Goal: Task Accomplishment & Management: Use online tool/utility

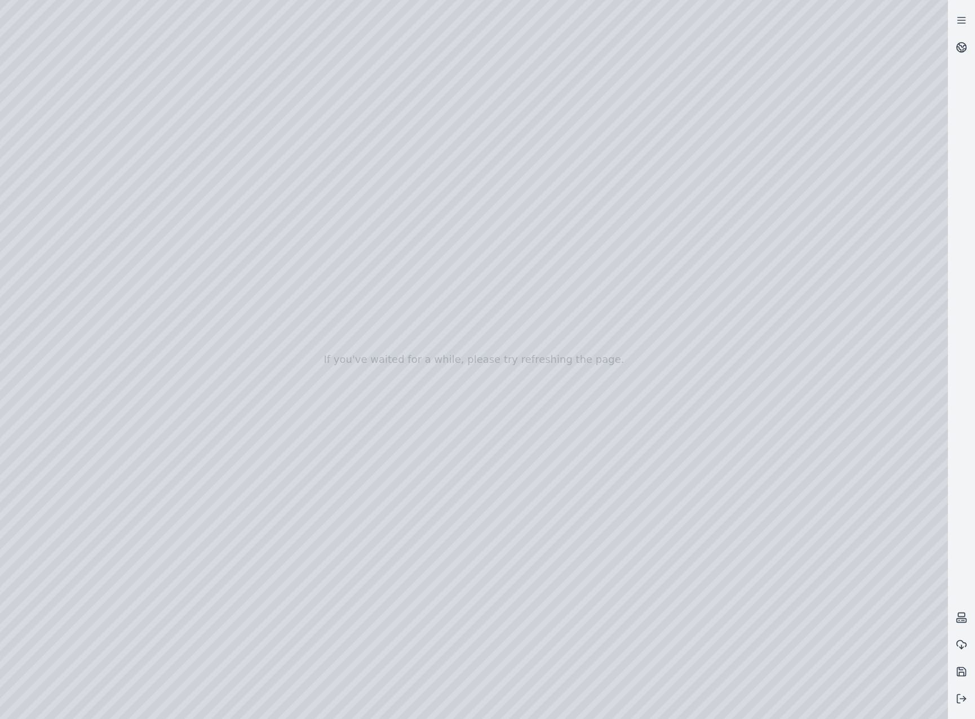
drag, startPoint x: 591, startPoint y: 582, endPoint x: 568, endPoint y: 594, distance: 25.5
drag, startPoint x: 642, startPoint y: 557, endPoint x: 412, endPoint y: 564, distance: 230.2
drag, startPoint x: 589, startPoint y: 431, endPoint x: 657, endPoint y: 352, distance: 104.0
drag, startPoint x: 523, startPoint y: 387, endPoint x: 485, endPoint y: 410, distance: 44.0
drag, startPoint x: 551, startPoint y: 360, endPoint x: 559, endPoint y: 367, distance: 10.4
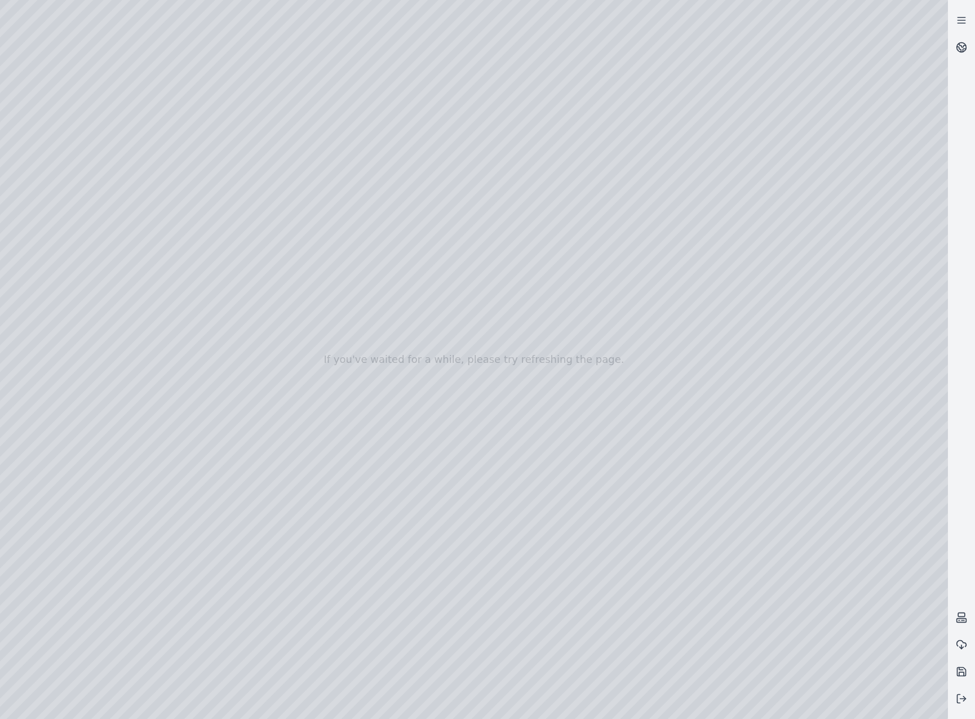
click at [554, 424] on div at bounding box center [474, 359] width 948 height 719
drag, startPoint x: 281, startPoint y: 343, endPoint x: 637, endPoint y: 390, distance: 358.8
drag, startPoint x: 537, startPoint y: 376, endPoint x: 569, endPoint y: 379, distance: 32.8
drag, startPoint x: 421, startPoint y: 440, endPoint x: 443, endPoint y: 437, distance: 22.8
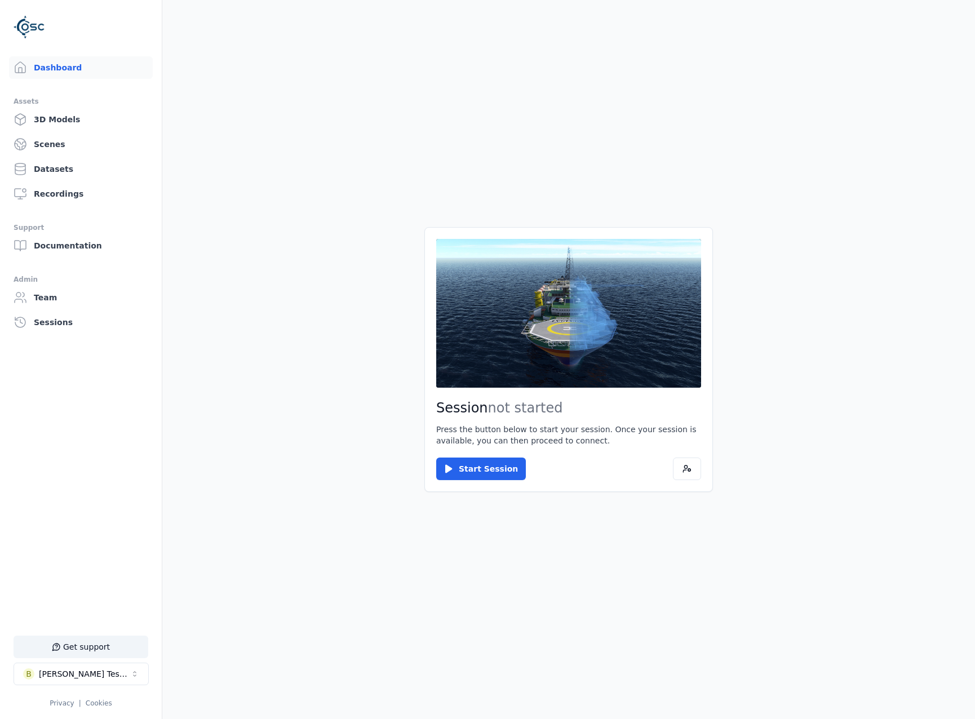
click at [463, 457] on div "Session not started Press the button below to start your session. Once your ses…" at bounding box center [569, 359] width 289 height 265
click at [474, 472] on button "Start Session" at bounding box center [481, 469] width 90 height 23
click at [467, 460] on button "Connect" at bounding box center [462, 469] width 52 height 23
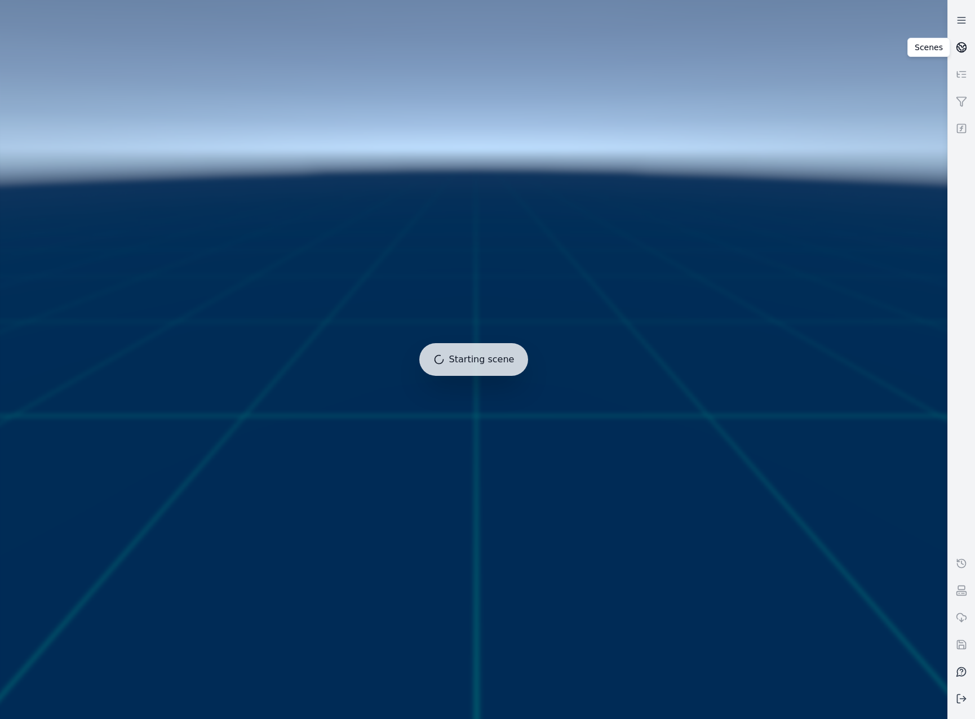
click at [966, 46] on icon at bounding box center [961, 47] width 11 height 11
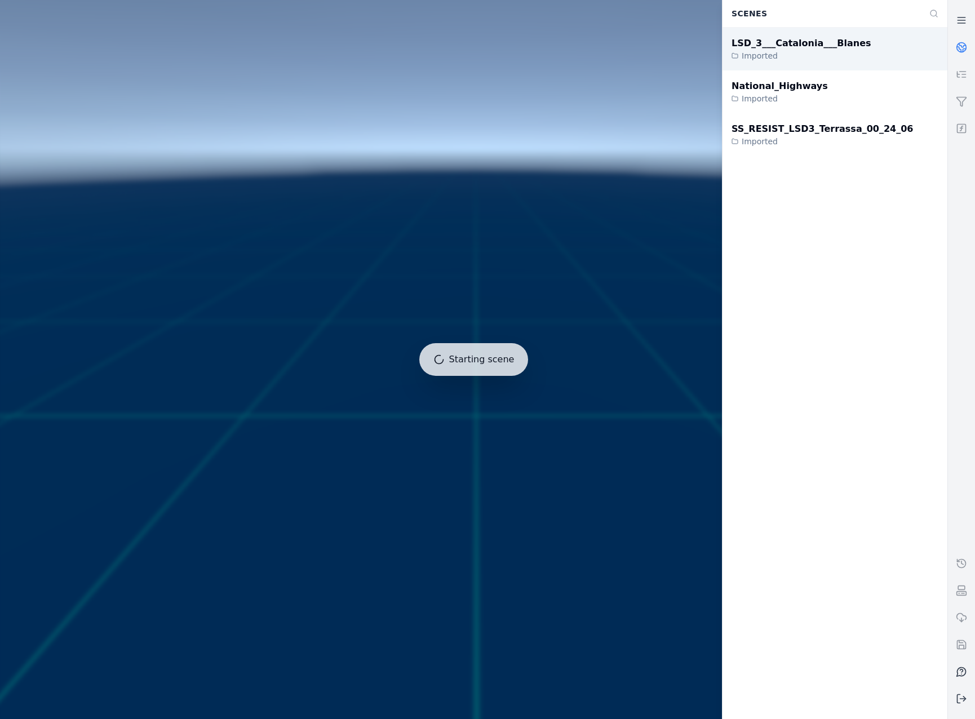
click at [845, 51] on div "LSD_3___Catalonia___Blanes Imported" at bounding box center [835, 49] width 225 height 43
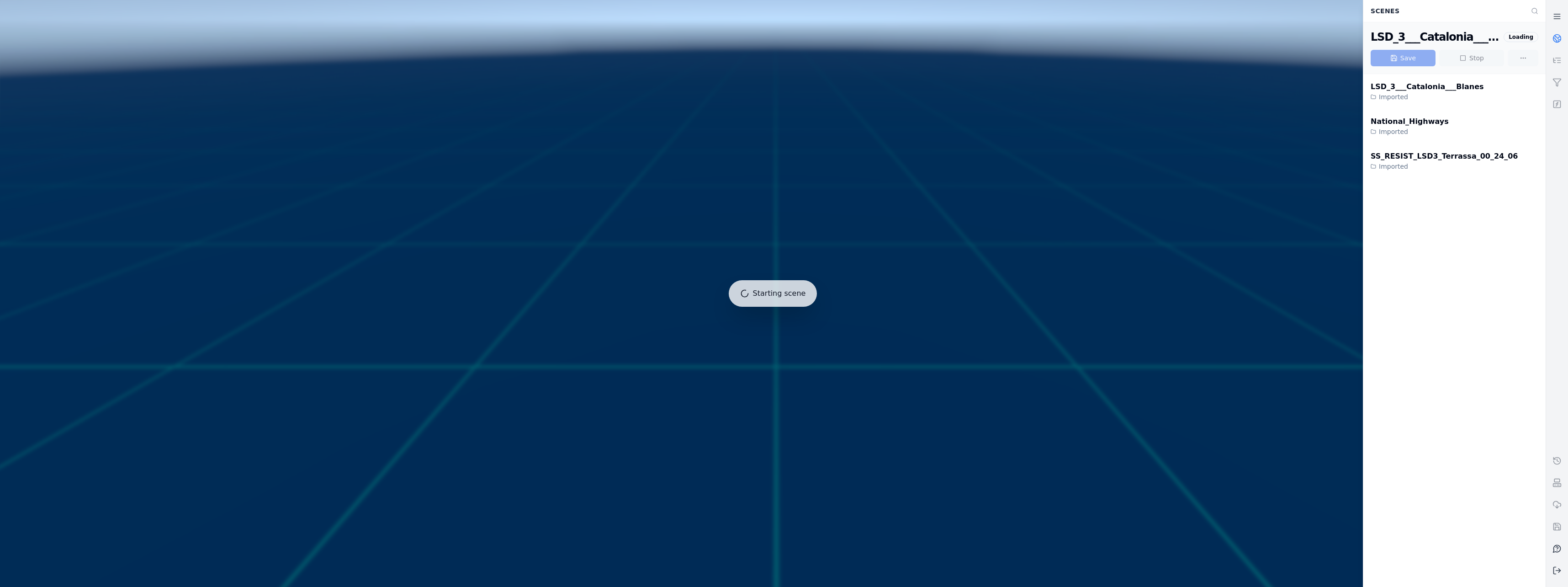
click at [562, 195] on div at bounding box center [772, 293] width 1553 height 594
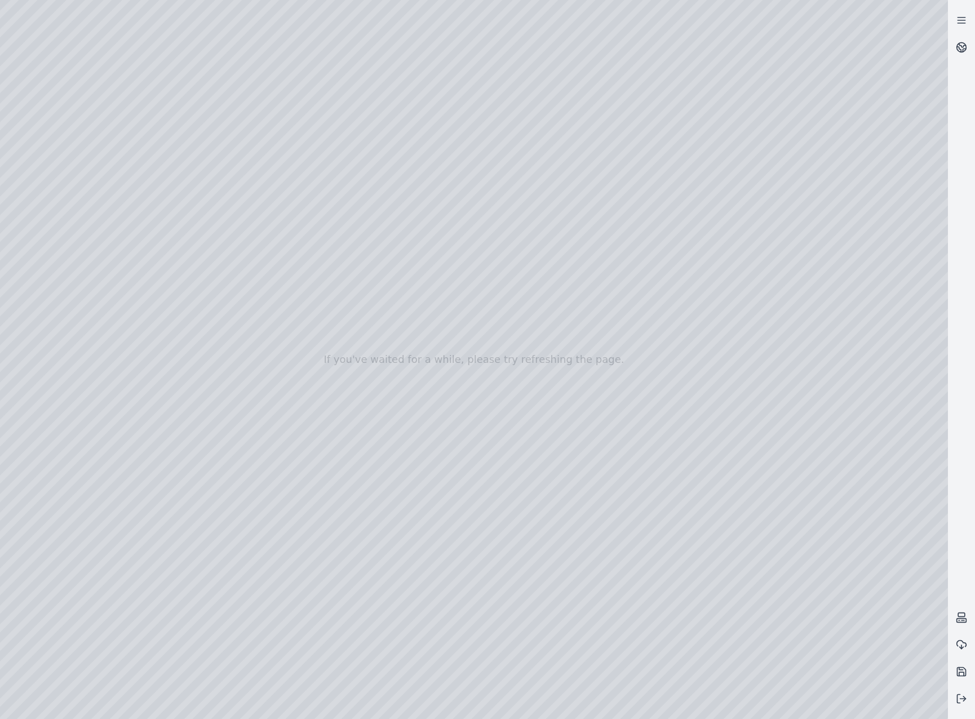
drag, startPoint x: 573, startPoint y: 402, endPoint x: 472, endPoint y: 397, distance: 100.5
drag, startPoint x: 397, startPoint y: 391, endPoint x: 740, endPoint y: 439, distance: 345.7
drag, startPoint x: 307, startPoint y: 393, endPoint x: 505, endPoint y: 470, distance: 212.4
drag, startPoint x: 446, startPoint y: 479, endPoint x: 417, endPoint y: 474, distance: 29.7
drag, startPoint x: 479, startPoint y: 549, endPoint x: 683, endPoint y: 554, distance: 204.2
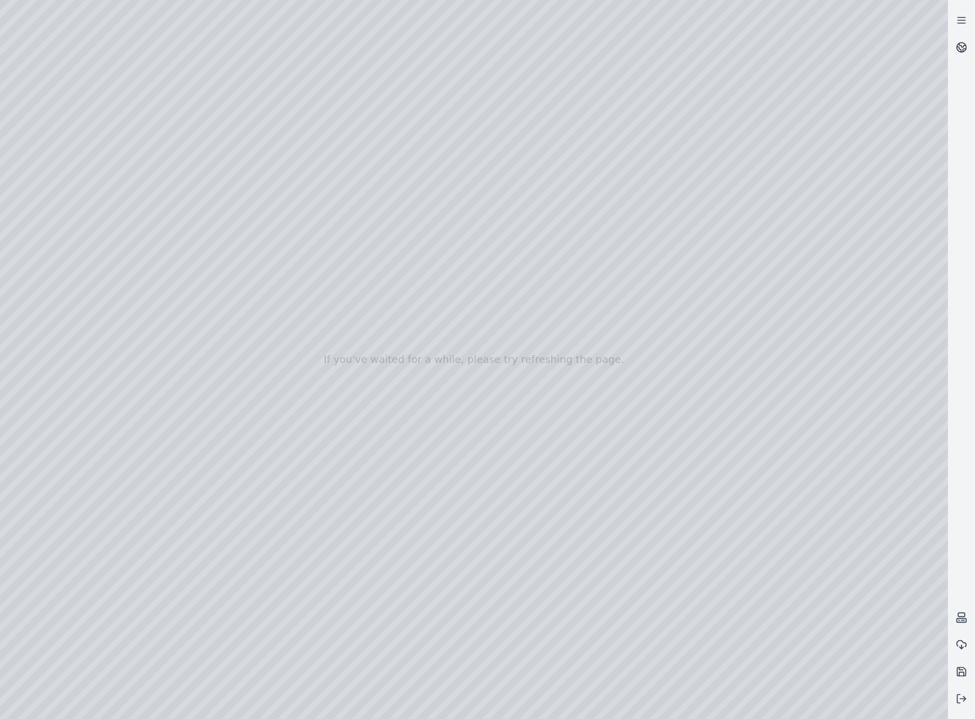
drag, startPoint x: 519, startPoint y: 466, endPoint x: 621, endPoint y: 468, distance: 101.5
drag, startPoint x: 496, startPoint y: 391, endPoint x: 548, endPoint y: 417, distance: 58.3
drag, startPoint x: 536, startPoint y: 294, endPoint x: 591, endPoint y: 494, distance: 207.6
drag, startPoint x: 674, startPoint y: 344, endPoint x: 392, endPoint y: 324, distance: 282.6
drag, startPoint x: 448, startPoint y: 460, endPoint x: 529, endPoint y: 457, distance: 81.8
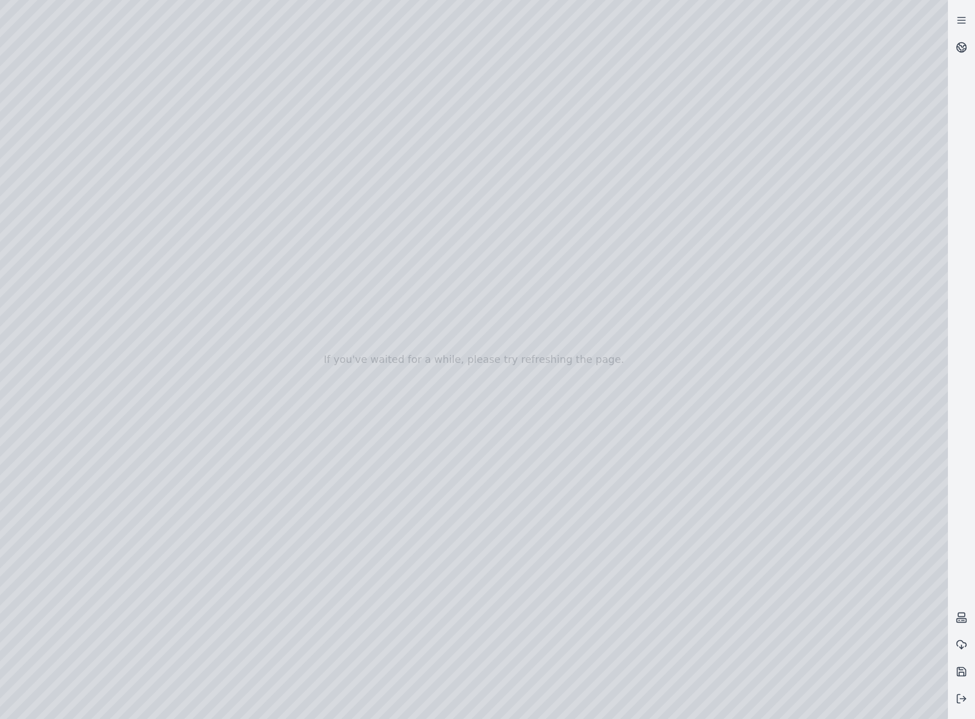
drag, startPoint x: 290, startPoint y: 423, endPoint x: 687, endPoint y: 433, distance: 397.1
drag, startPoint x: 460, startPoint y: 429, endPoint x: 475, endPoint y: 429, distance: 15.2
drag, startPoint x: 401, startPoint y: 422, endPoint x: 583, endPoint y: 356, distance: 193.5
drag, startPoint x: 489, startPoint y: 412, endPoint x: 446, endPoint y: 405, distance: 43.9
drag, startPoint x: 391, startPoint y: 288, endPoint x: 832, endPoint y: 298, distance: 441.0
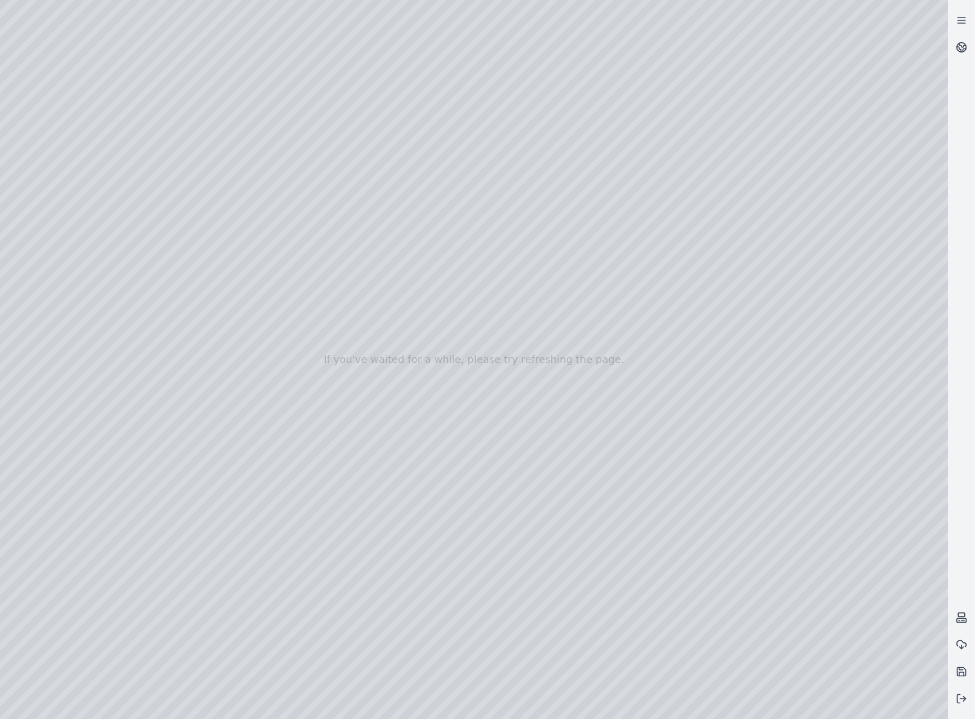
drag, startPoint x: 439, startPoint y: 440, endPoint x: 444, endPoint y: 449, distance: 10.1
drag, startPoint x: 474, startPoint y: 319, endPoint x: 484, endPoint y: 313, distance: 11.1
click at [79, 158] on div at bounding box center [474, 359] width 948 height 719
click at [77, 213] on div at bounding box center [474, 359] width 948 height 719
click at [319, 258] on div at bounding box center [474, 359] width 948 height 719
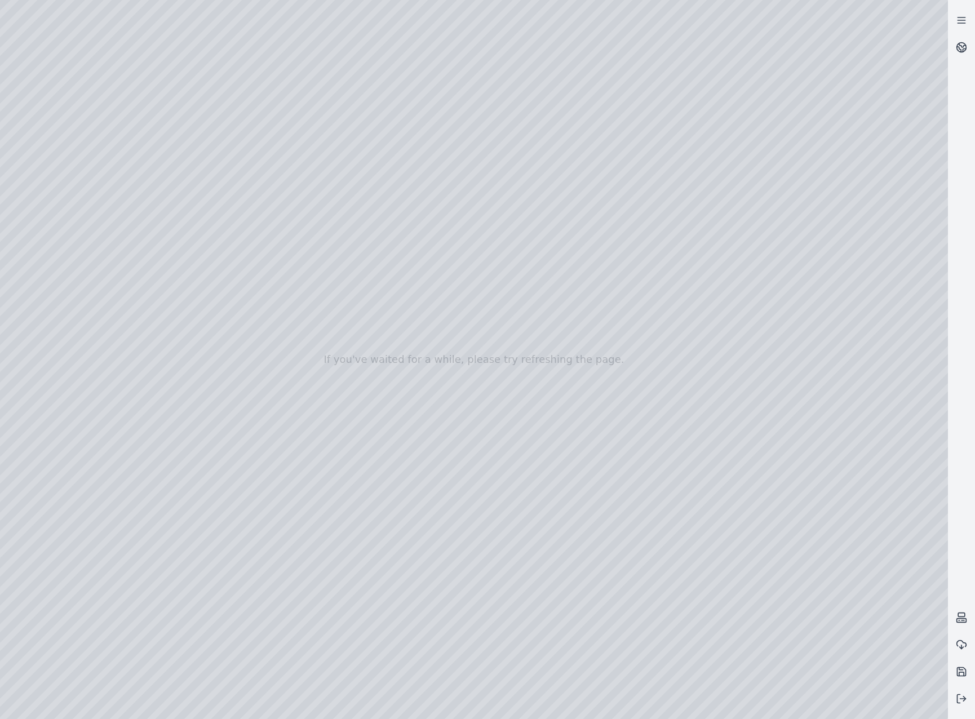
click at [319, 258] on div at bounding box center [474, 359] width 948 height 719
click at [139, 44] on div at bounding box center [474, 359] width 948 height 719
drag, startPoint x: 285, startPoint y: 279, endPoint x: 286, endPoint y: 302, distance: 22.6
drag, startPoint x: 496, startPoint y: 329, endPoint x: 490, endPoint y: 299, distance: 30.4
drag, startPoint x: 490, startPoint y: 299, endPoint x: 442, endPoint y: 298, distance: 47.9
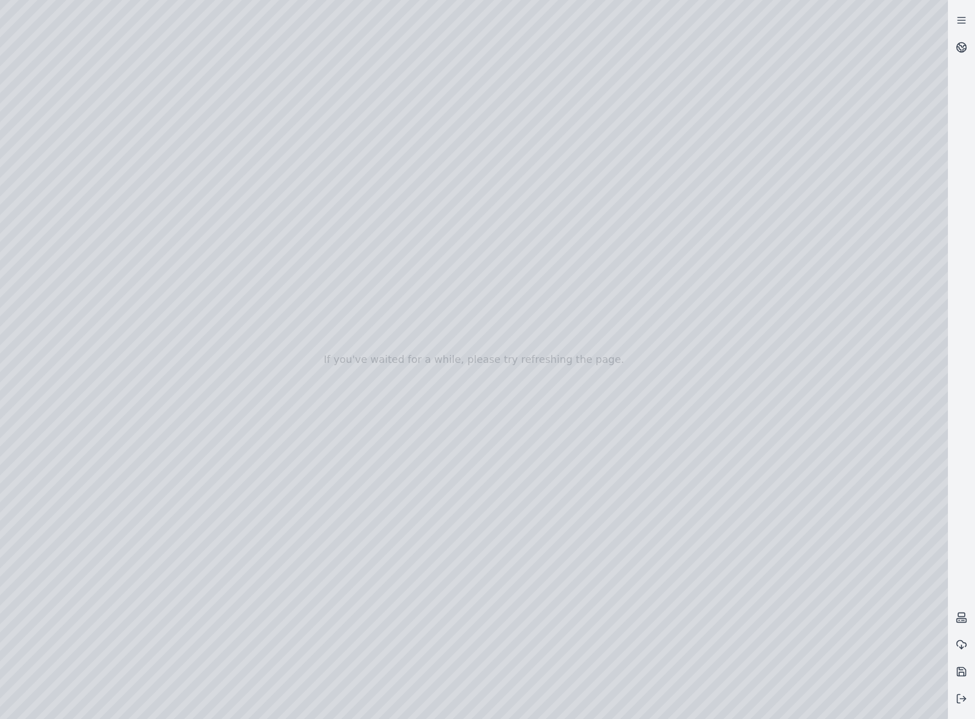
drag, startPoint x: 360, startPoint y: 215, endPoint x: 434, endPoint y: 210, distance: 74.0
drag, startPoint x: 513, startPoint y: 218, endPoint x: 566, endPoint y: 218, distance: 52.4
drag, startPoint x: 417, startPoint y: 187, endPoint x: 547, endPoint y: 185, distance: 129.7
drag, startPoint x: 381, startPoint y: 382, endPoint x: 361, endPoint y: 375, distance: 21.4
drag, startPoint x: 267, startPoint y: 318, endPoint x: 712, endPoint y: 456, distance: 465.3
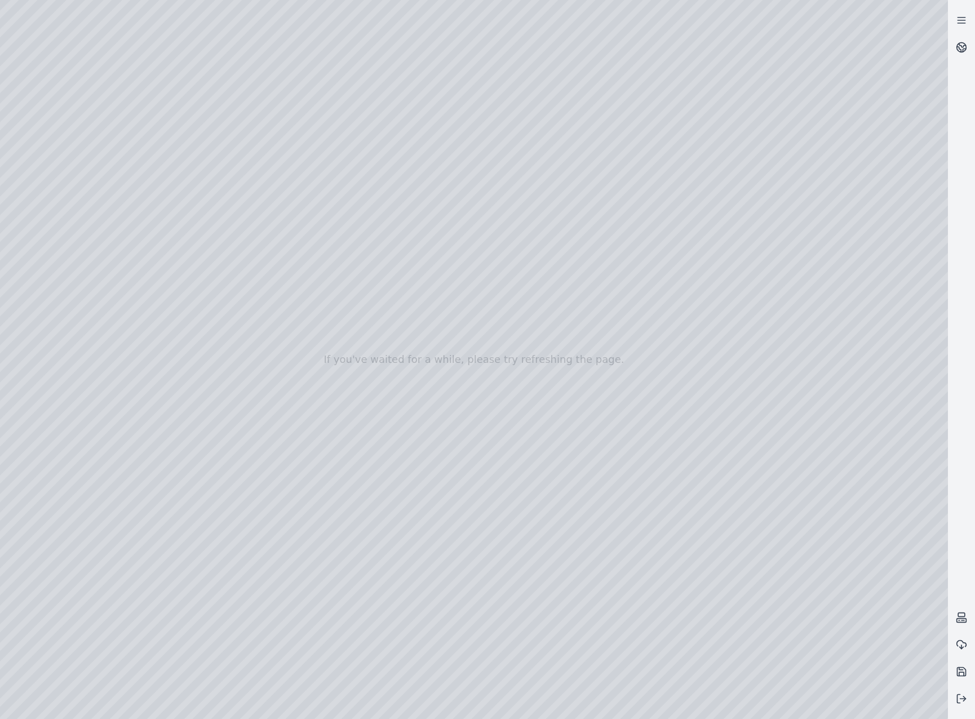
click at [711, 456] on div at bounding box center [474, 359] width 948 height 719
drag, startPoint x: 268, startPoint y: 361, endPoint x: 415, endPoint y: 393, distance: 150.1
click at [415, 393] on div at bounding box center [474, 359] width 948 height 719
drag, startPoint x: 312, startPoint y: 354, endPoint x: 808, endPoint y: 462, distance: 507.4
drag, startPoint x: 352, startPoint y: 352, endPoint x: 713, endPoint y: 449, distance: 374.2
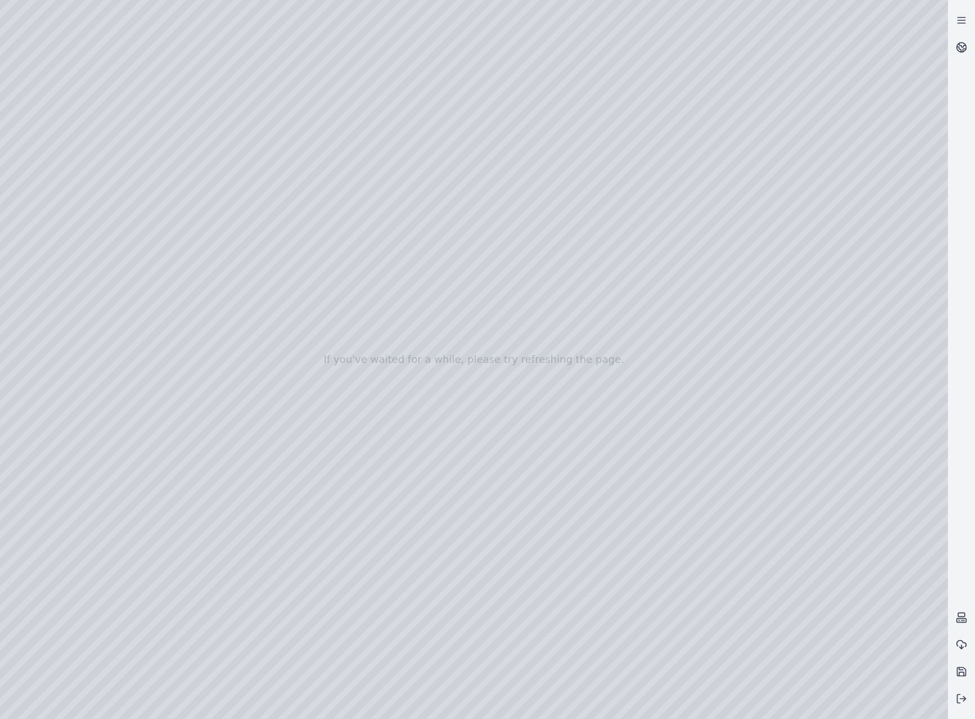
drag, startPoint x: 460, startPoint y: 305, endPoint x: 477, endPoint y: 300, distance: 17.7
drag, startPoint x: 374, startPoint y: 337, endPoint x: 743, endPoint y: 310, distance: 369.7
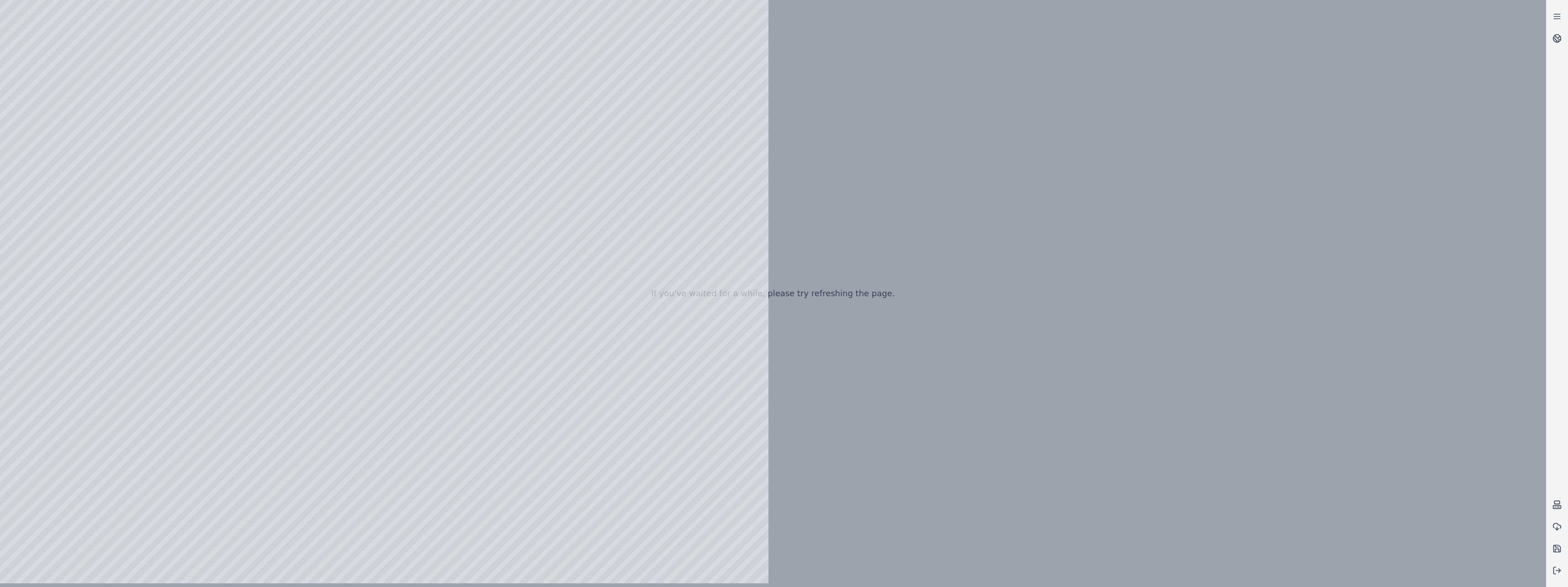
drag, startPoint x: 552, startPoint y: 272, endPoint x: 581, endPoint y: 277, distance: 29.4
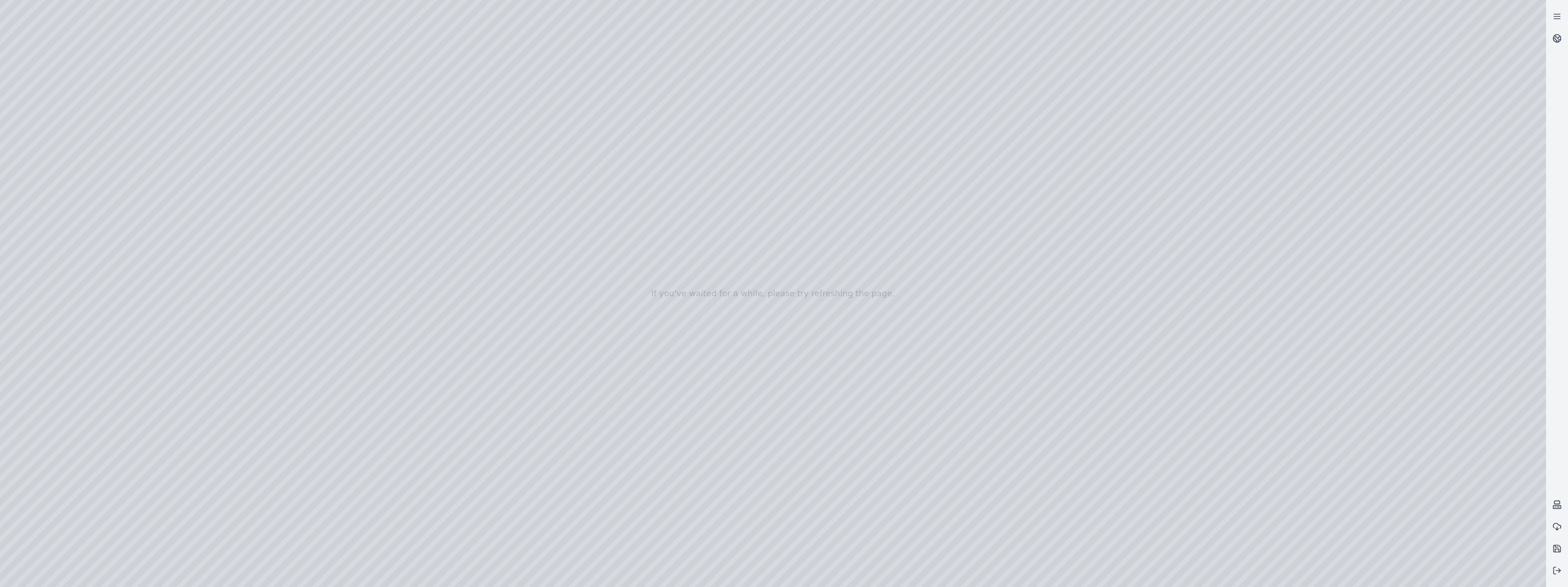
drag, startPoint x: 857, startPoint y: 317, endPoint x: 916, endPoint y: 328, distance: 60.0
drag, startPoint x: 891, startPoint y: 248, endPoint x: 852, endPoint y: 512, distance: 266.9
drag, startPoint x: 885, startPoint y: 217, endPoint x: 839, endPoint y: 327, distance: 119.2
drag, startPoint x: 898, startPoint y: 411, endPoint x: 891, endPoint y: 521, distance: 110.2
drag, startPoint x: 402, startPoint y: 242, endPoint x: 863, endPoint y: 351, distance: 473.7
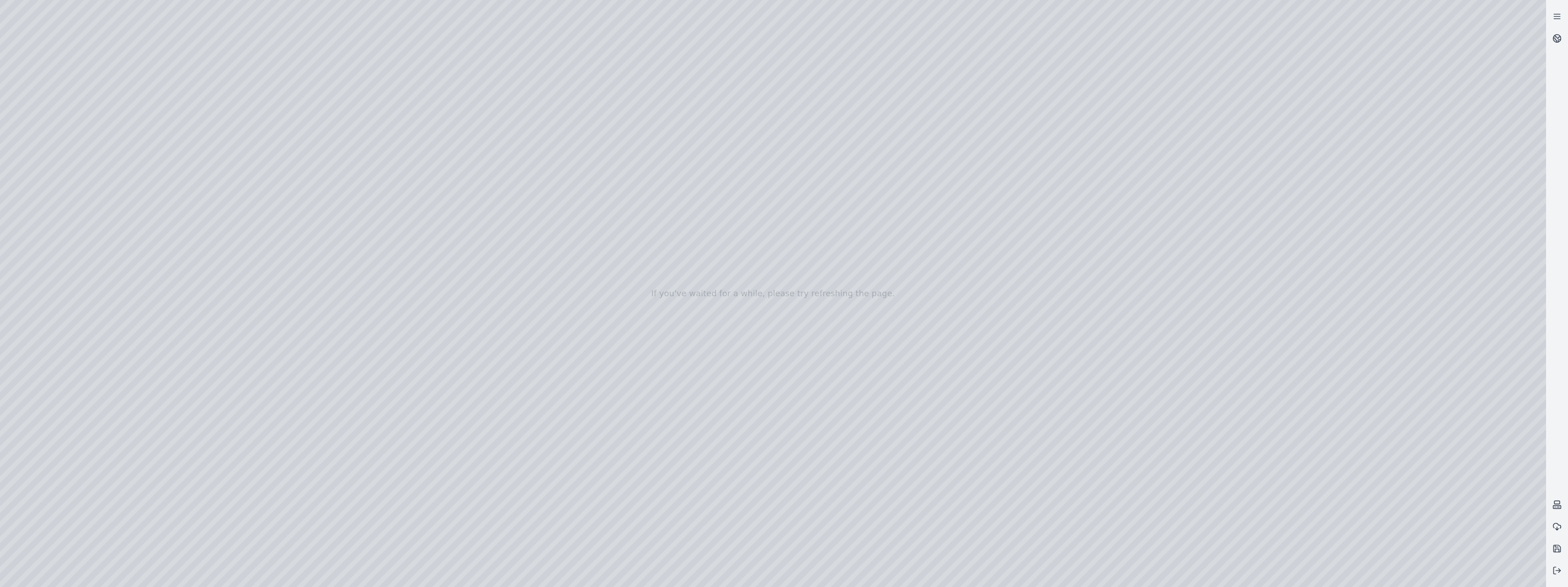
drag, startPoint x: 918, startPoint y: 158, endPoint x: 861, endPoint y: 267, distance: 123.0
drag, startPoint x: 887, startPoint y: 202, endPoint x: 729, endPoint y: 540, distance: 373.1
drag, startPoint x: 876, startPoint y: 192, endPoint x: 788, endPoint y: 414, distance: 238.8
drag, startPoint x: 391, startPoint y: 253, endPoint x: 808, endPoint y: 416, distance: 447.7
drag, startPoint x: 310, startPoint y: 119, endPoint x: 634, endPoint y: 413, distance: 437.5
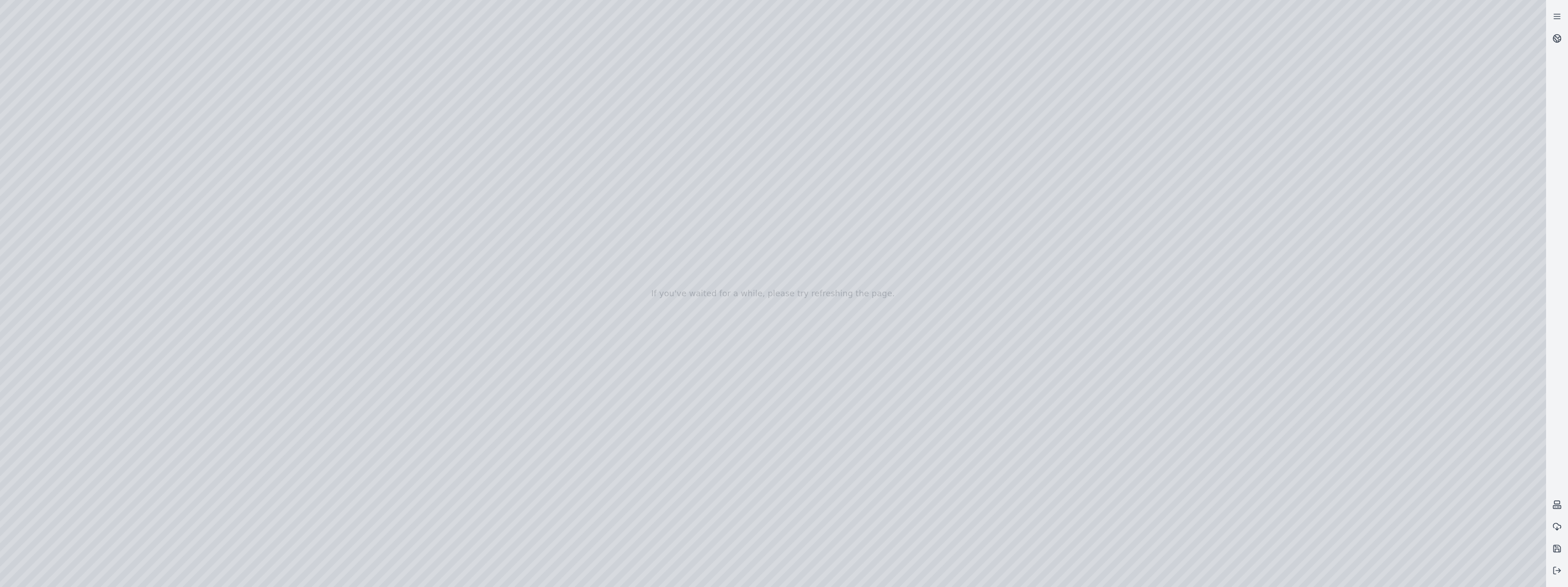
drag, startPoint x: 604, startPoint y: 377, endPoint x: 602, endPoint y: 362, distance: 15.1
drag, startPoint x: 345, startPoint y: 271, endPoint x: 519, endPoint y: 287, distance: 174.7
drag, startPoint x: 746, startPoint y: 318, endPoint x: 743, endPoint y: 276, distance: 42.1
drag, startPoint x: 642, startPoint y: 361, endPoint x: 764, endPoint y: 281, distance: 145.9
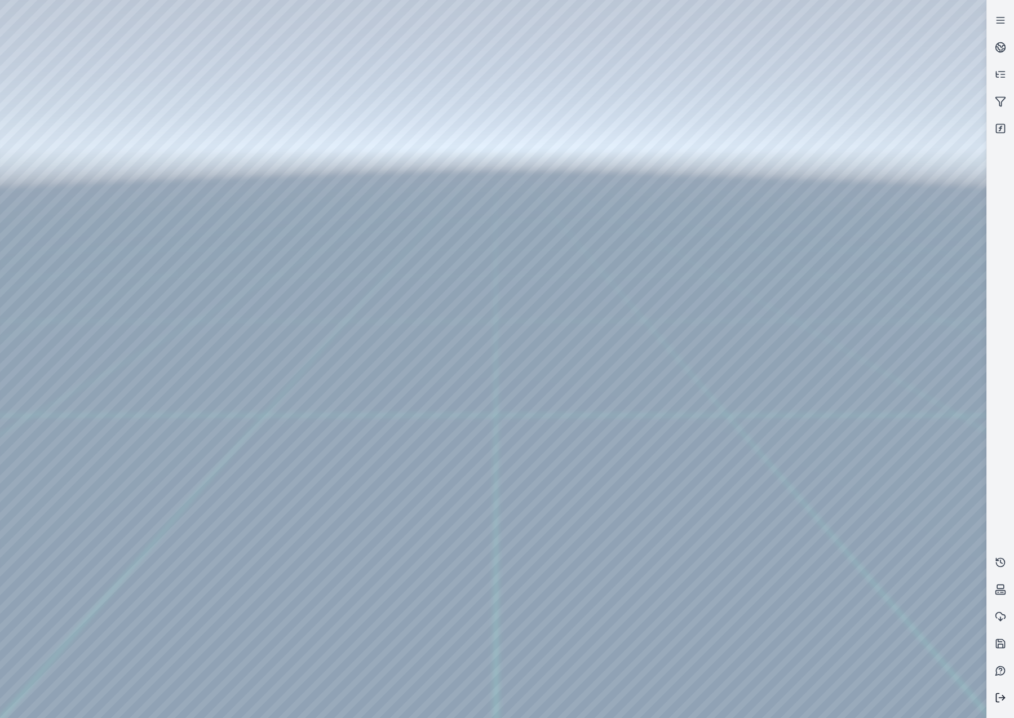
click at [1000, 699] on icon at bounding box center [1000, 697] width 11 height 11
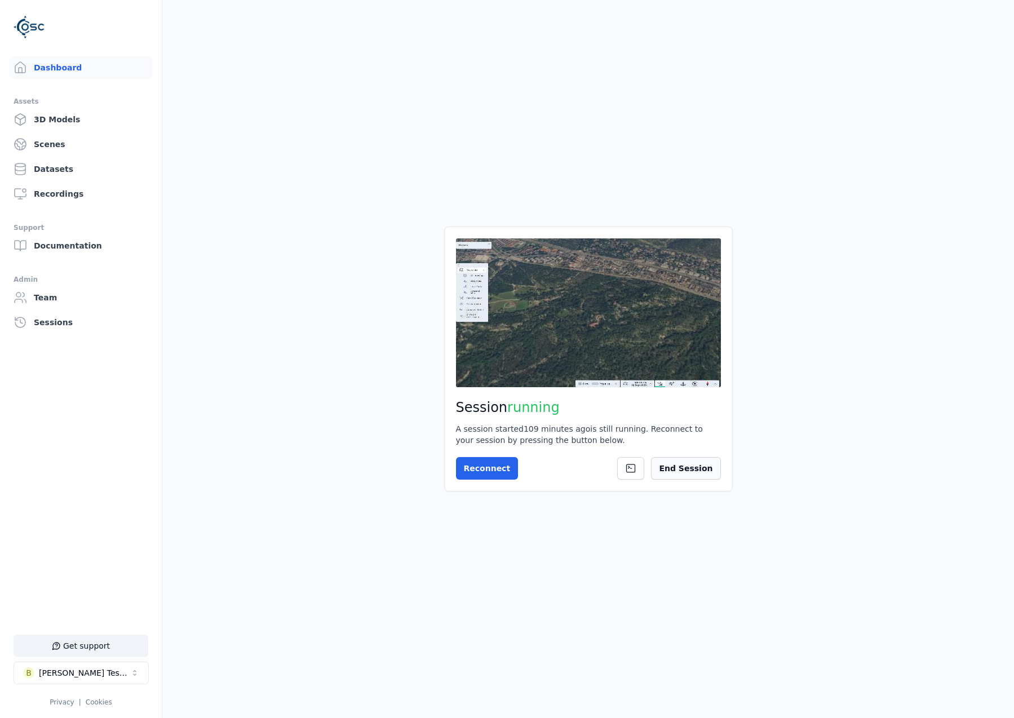
click at [691, 464] on button "End Session" at bounding box center [685, 468] width 69 height 23
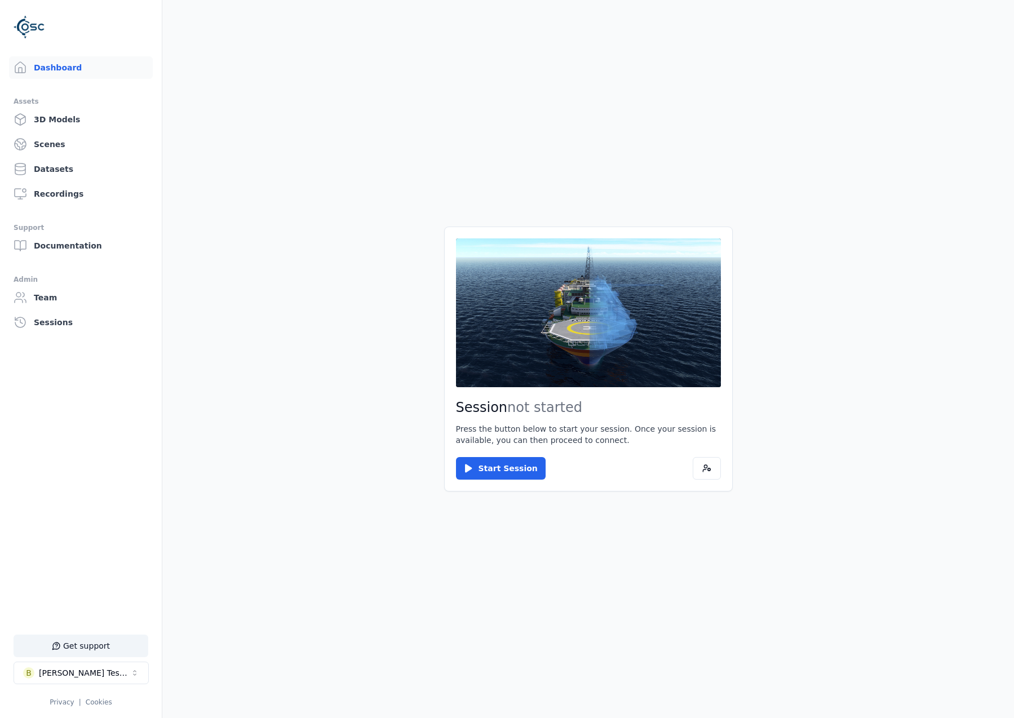
click at [503, 470] on button "Start Session" at bounding box center [501, 468] width 90 height 23
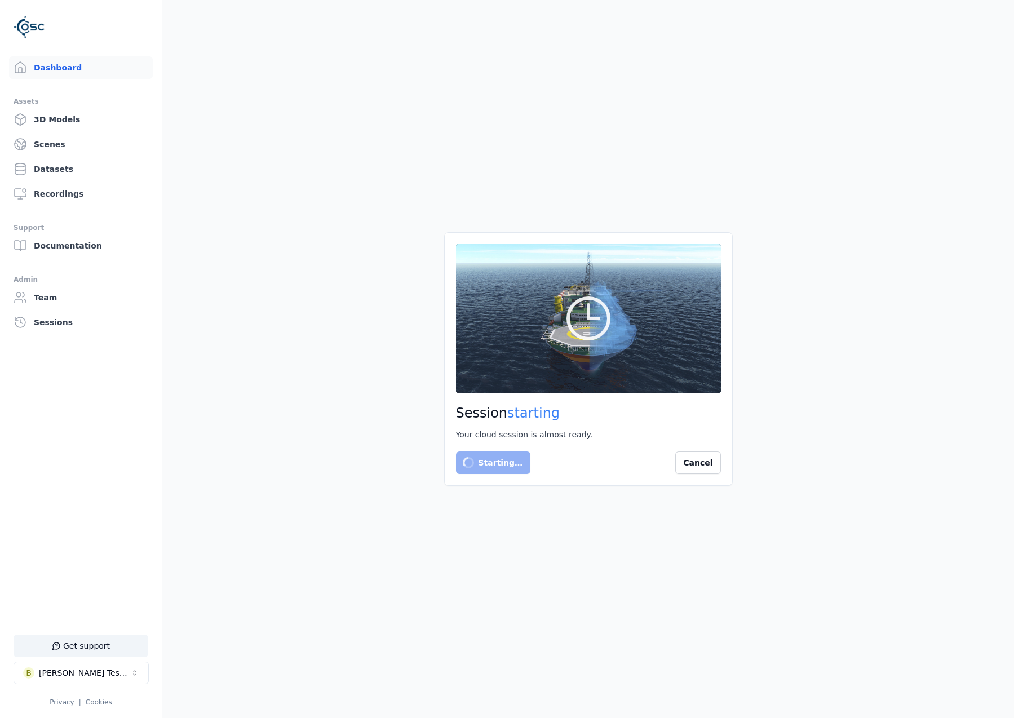
click at [678, 551] on main "Session starting Your cloud session is almost ready. Starting… Cancel" at bounding box center [588, 359] width 852 height 718
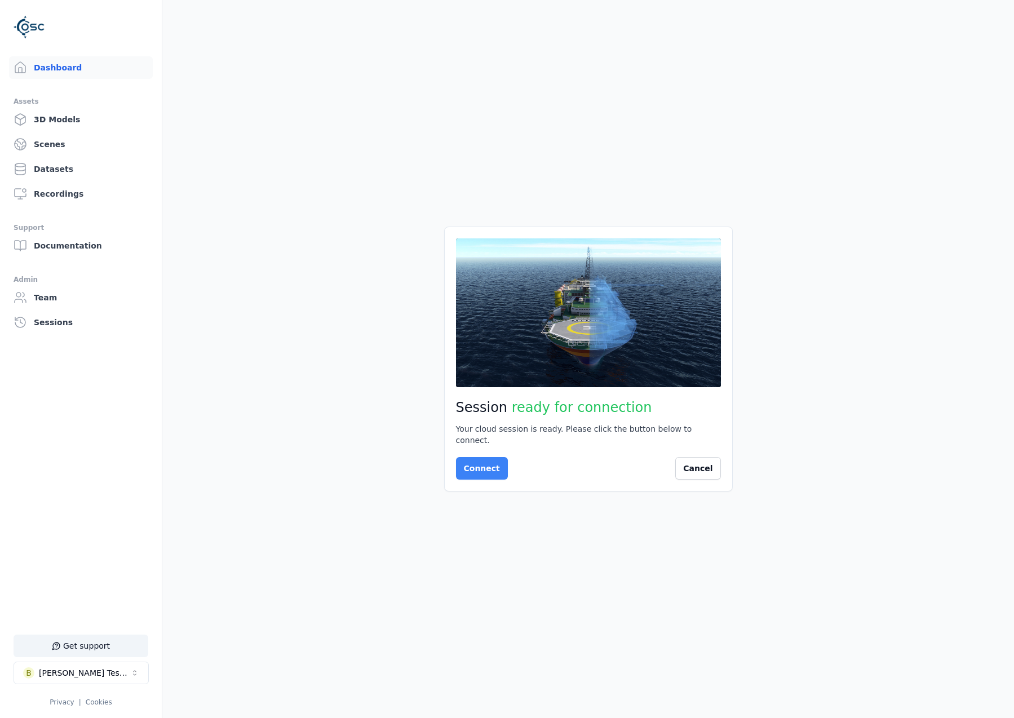
click at [466, 457] on button "Connect" at bounding box center [482, 468] width 52 height 23
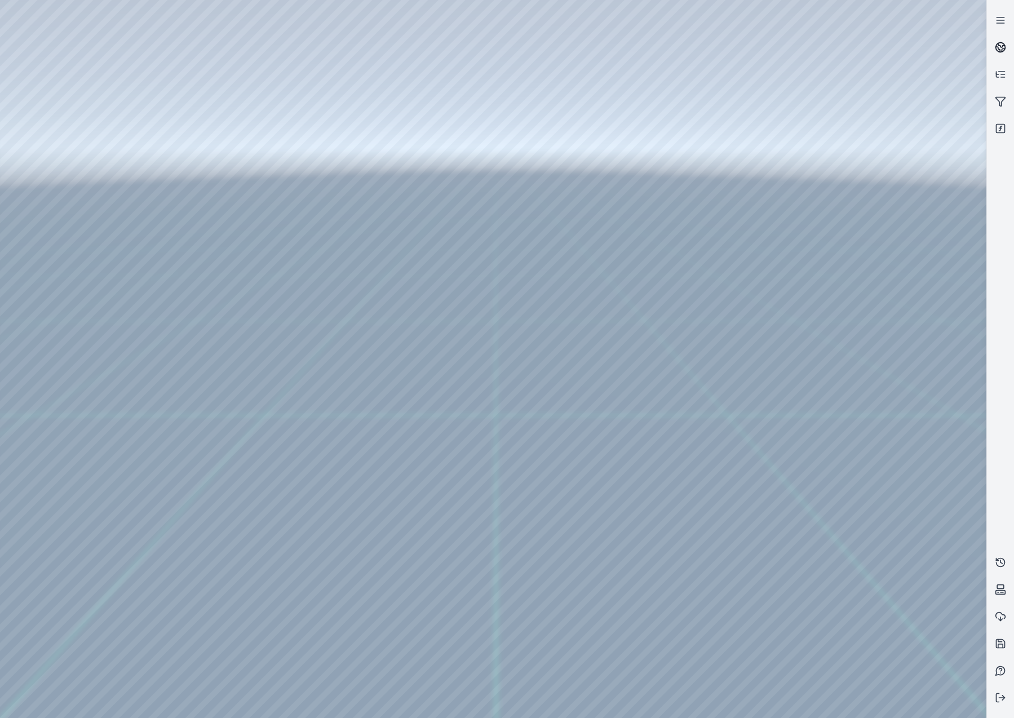
click at [1000, 43] on circle at bounding box center [1001, 48] width 10 height 10
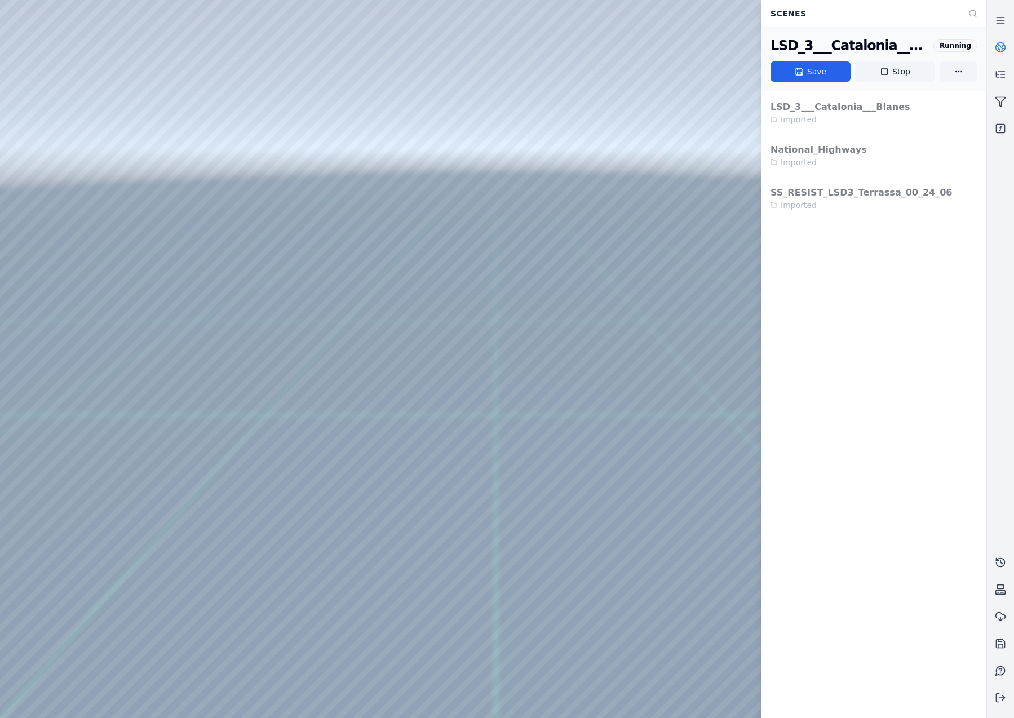
click at [1000, 43] on circle at bounding box center [1001, 48] width 10 height 10
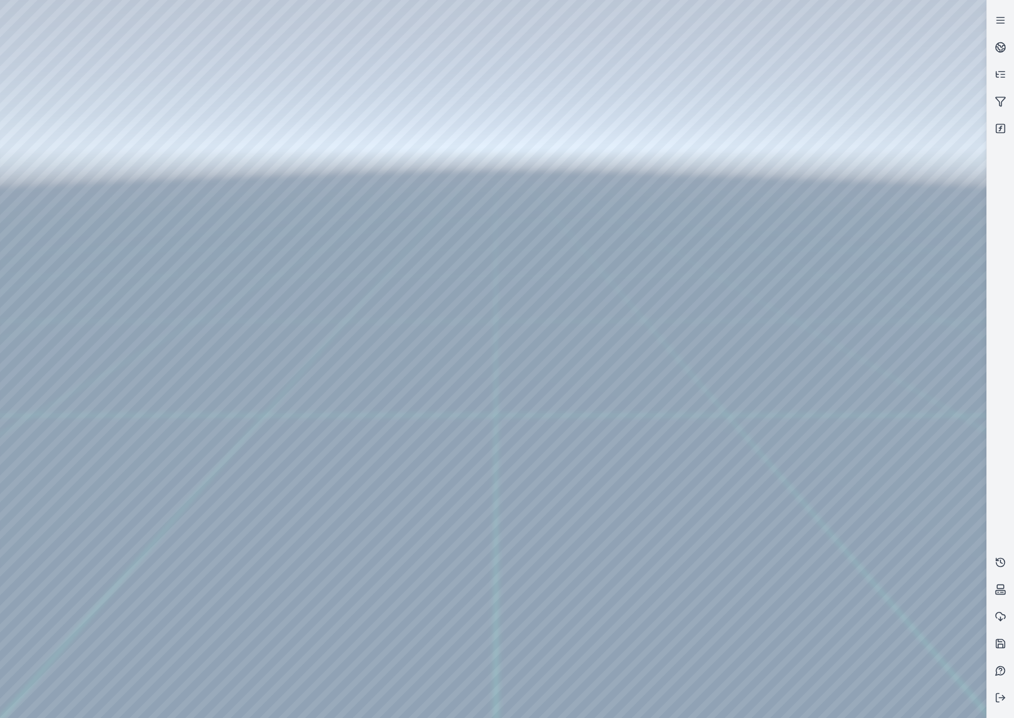
drag, startPoint x: 544, startPoint y: 494, endPoint x: 544, endPoint y: 506, distance: 11.3
click at [997, 50] on icon at bounding box center [1000, 47] width 11 height 11
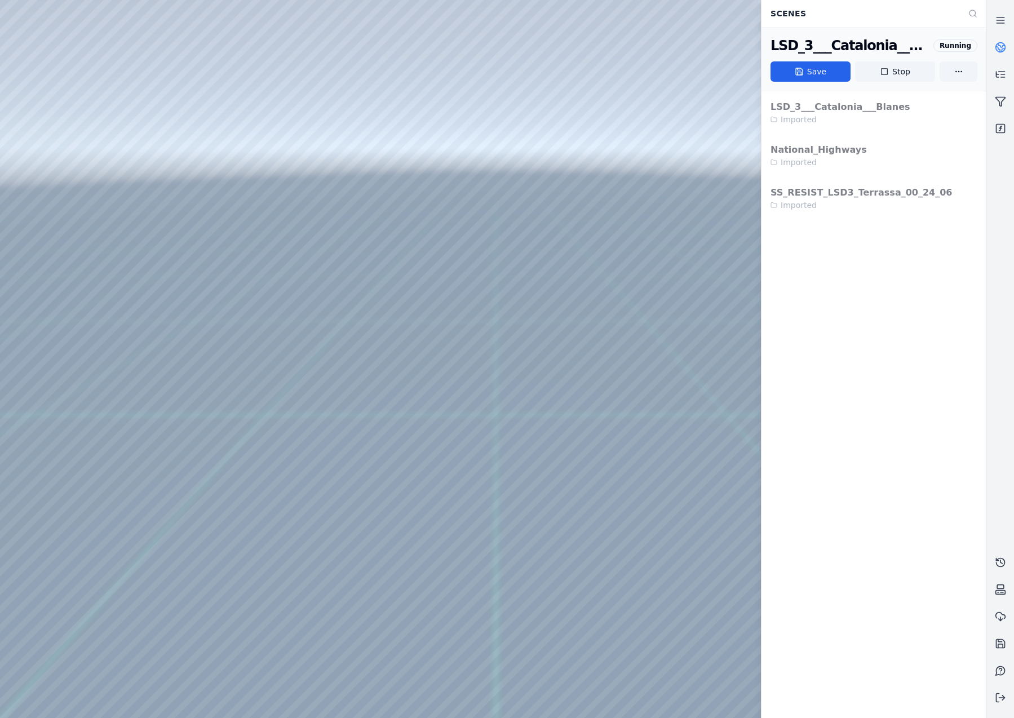
click at [997, 50] on icon at bounding box center [1000, 47] width 11 height 11
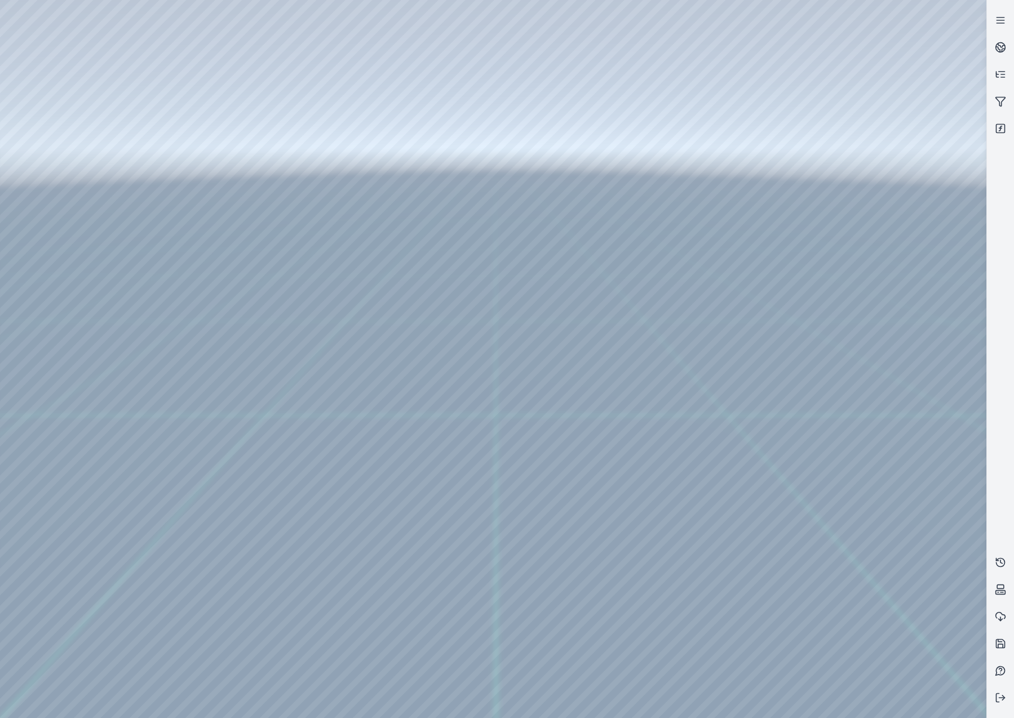
drag, startPoint x: 501, startPoint y: 387, endPoint x: 497, endPoint y: 402, distance: 15.2
drag, startPoint x: 495, startPoint y: 359, endPoint x: 490, endPoint y: 381, distance: 23.1
drag, startPoint x: 532, startPoint y: 363, endPoint x: 511, endPoint y: 466, distance: 105.8
drag, startPoint x: 518, startPoint y: 456, endPoint x: 510, endPoint y: 482, distance: 27.3
drag, startPoint x: 563, startPoint y: 432, endPoint x: 566, endPoint y: 386, distance: 45.8
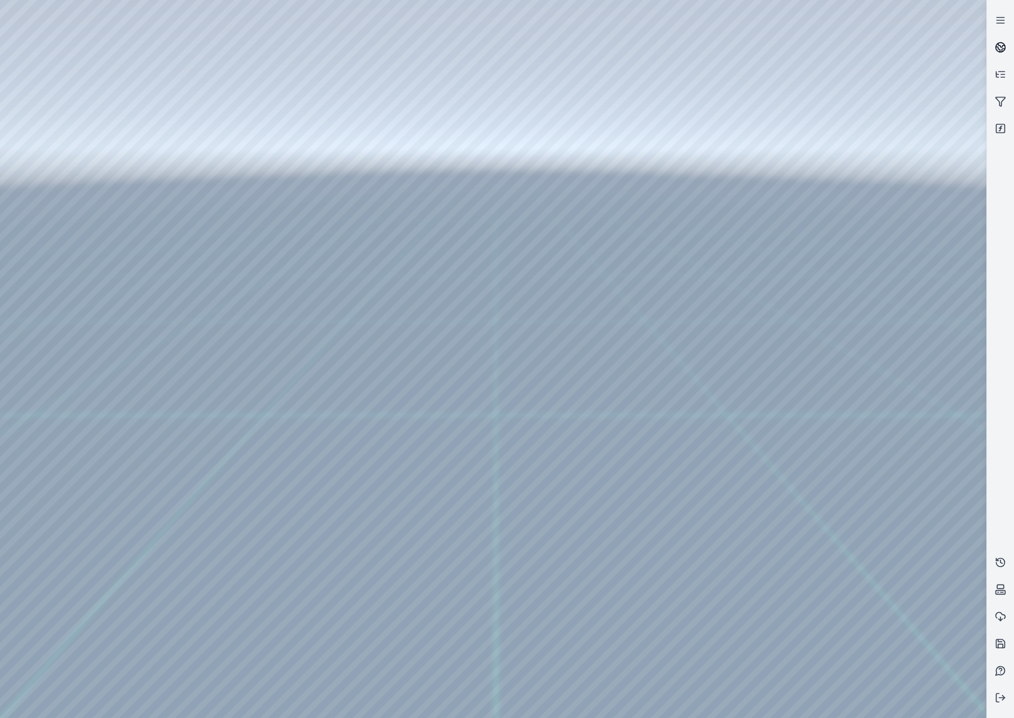
click at [1005, 53] on link at bounding box center [1000, 47] width 27 height 27
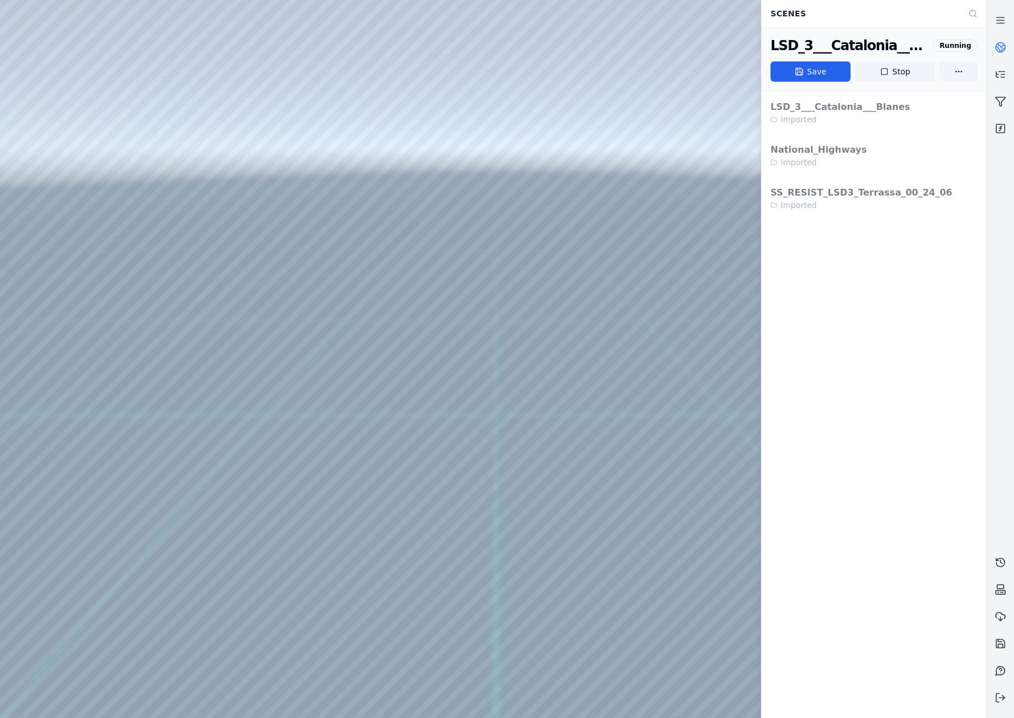
click at [675, 188] on div at bounding box center [493, 359] width 987 height 718
click at [998, 43] on icon at bounding box center [1000, 47] width 11 height 11
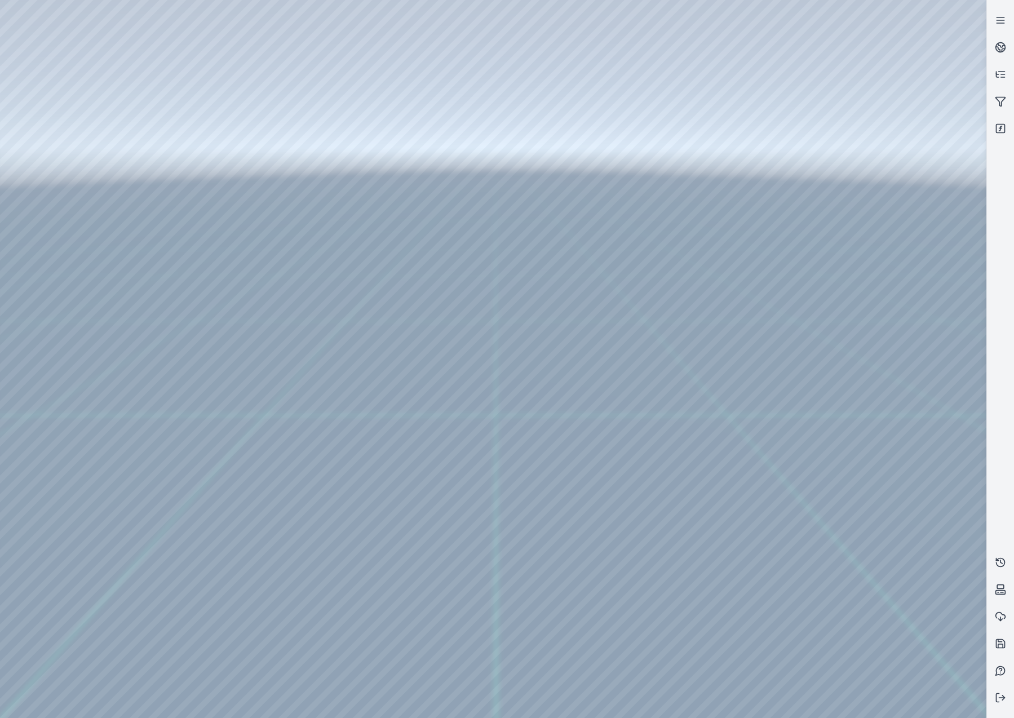
drag, startPoint x: 524, startPoint y: 474, endPoint x: 524, endPoint y: 483, distance: 8.5
drag, startPoint x: 463, startPoint y: 462, endPoint x: 482, endPoint y: 456, distance: 19.1
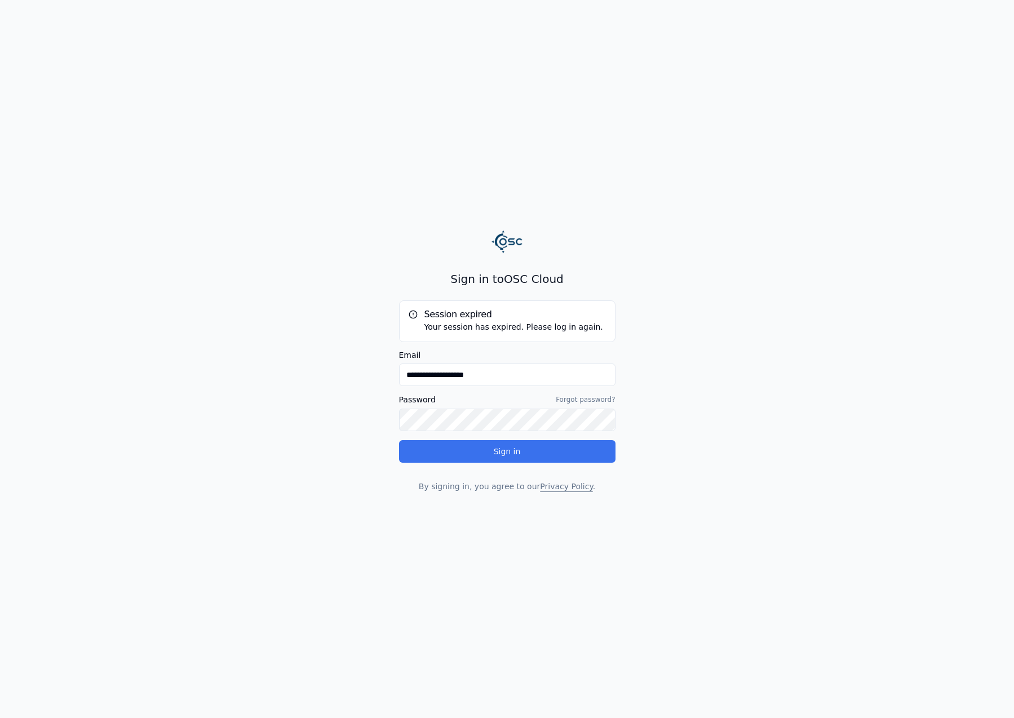
click at [541, 457] on button "Sign in" at bounding box center [507, 451] width 217 height 23
click at [432, 454] on button "Sign in" at bounding box center [507, 451] width 217 height 23
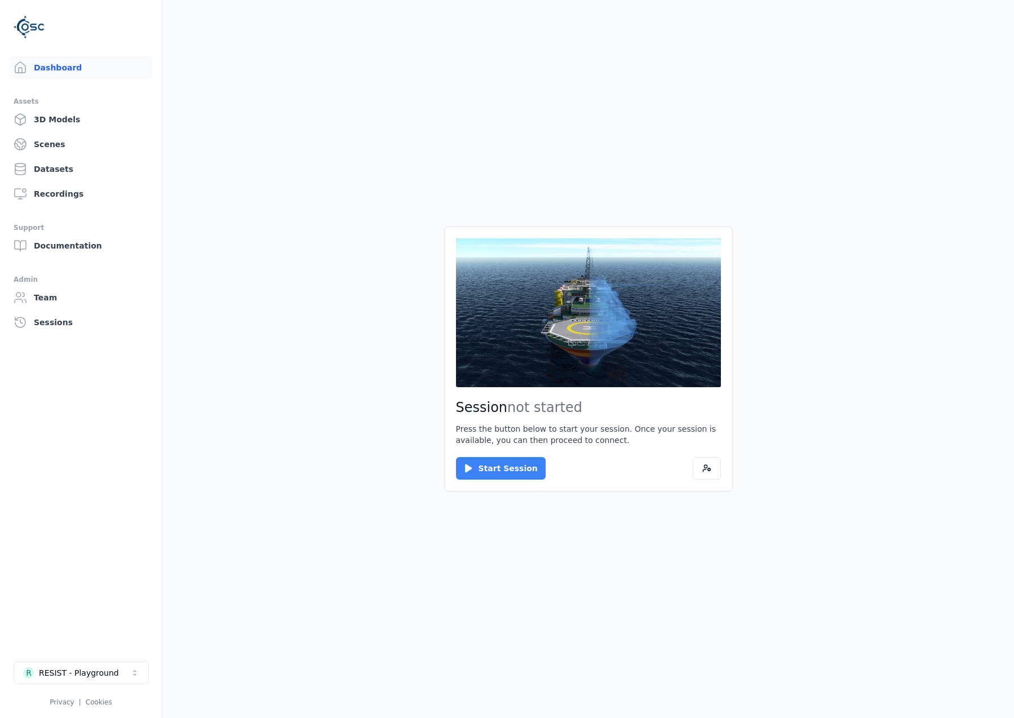
click at [486, 463] on button "Start Session" at bounding box center [501, 468] width 90 height 23
click at [488, 470] on button "Connect" at bounding box center [482, 468] width 52 height 23
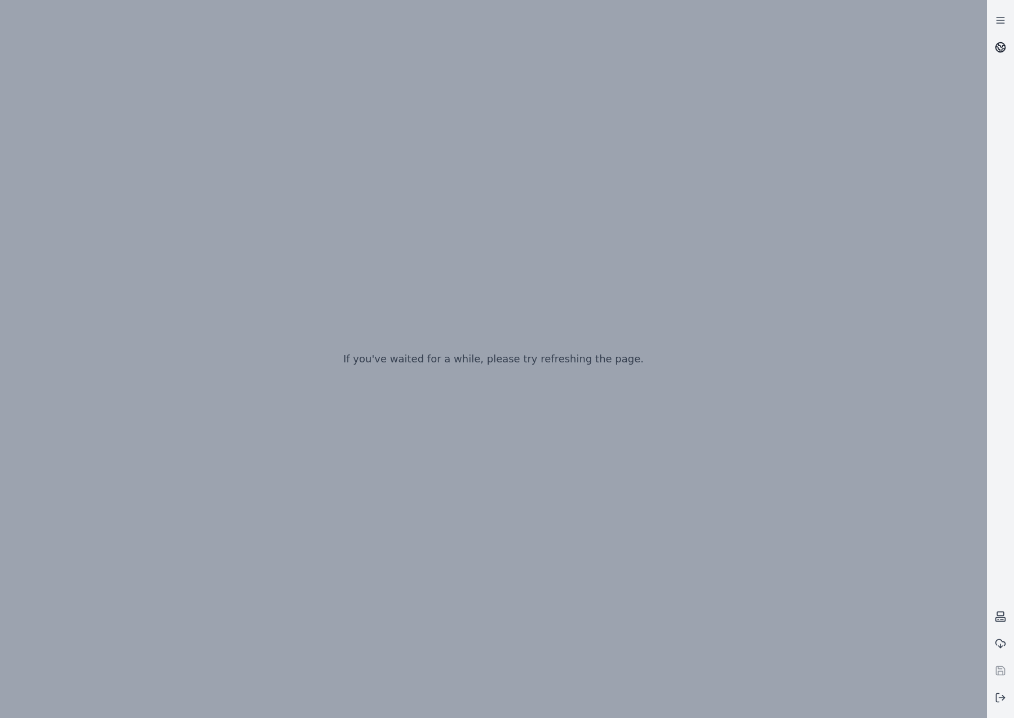
click at [1003, 48] on icon at bounding box center [1000, 47] width 11 height 11
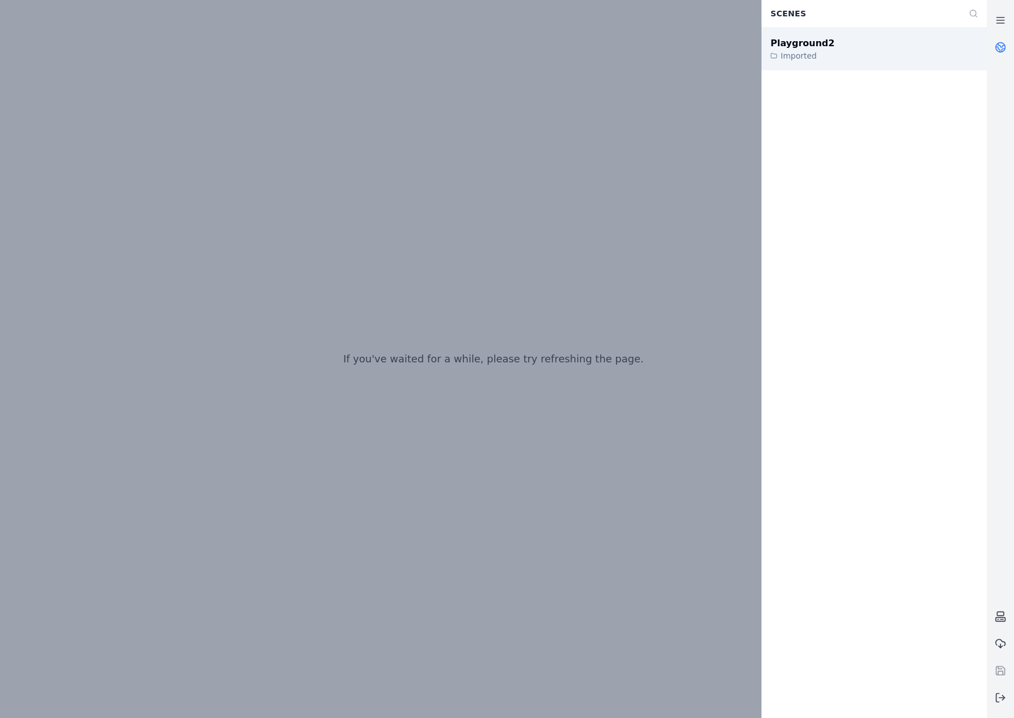
click at [855, 45] on div "Playground2 Imported" at bounding box center [875, 49] width 226 height 43
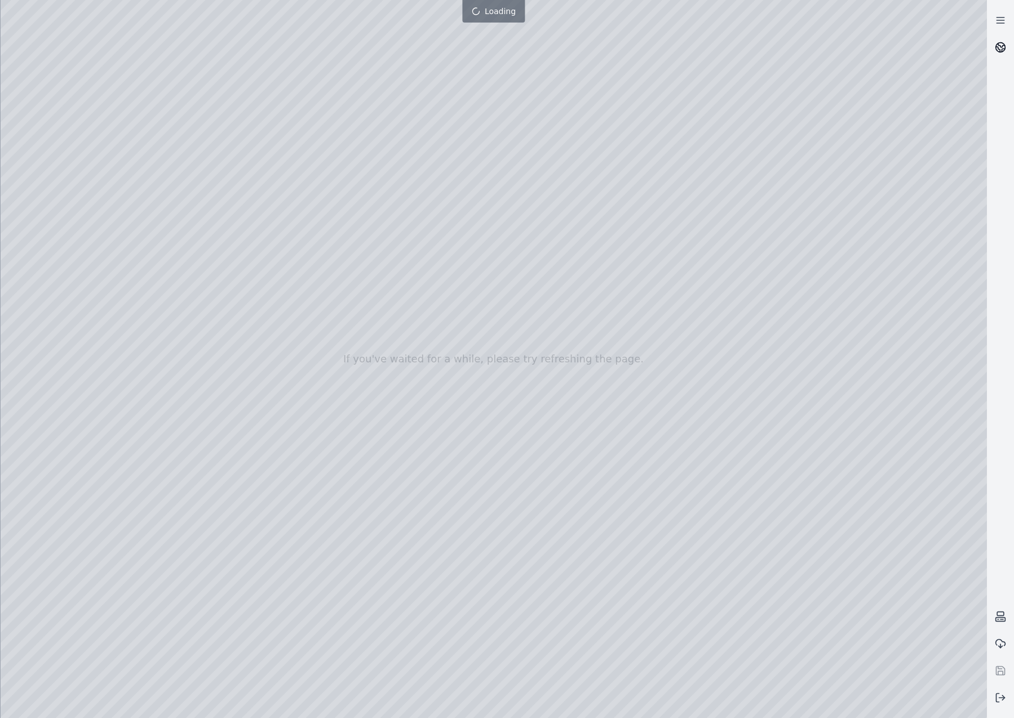
click at [998, 51] on circle at bounding box center [1001, 48] width 10 height 10
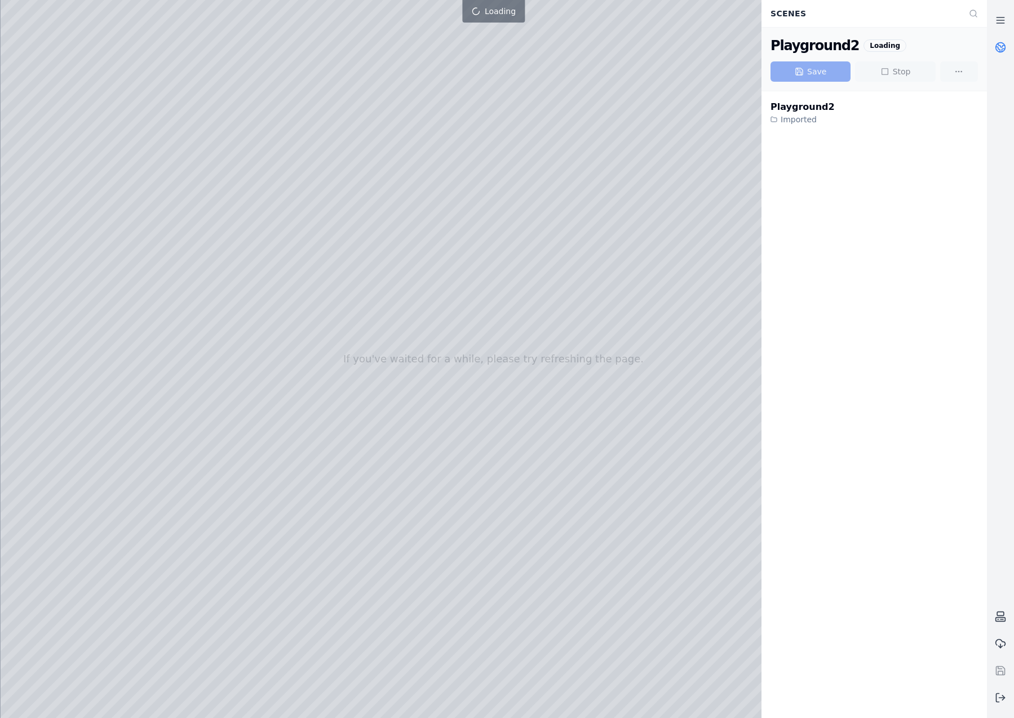
click at [999, 50] on icon at bounding box center [1000, 47] width 11 height 11
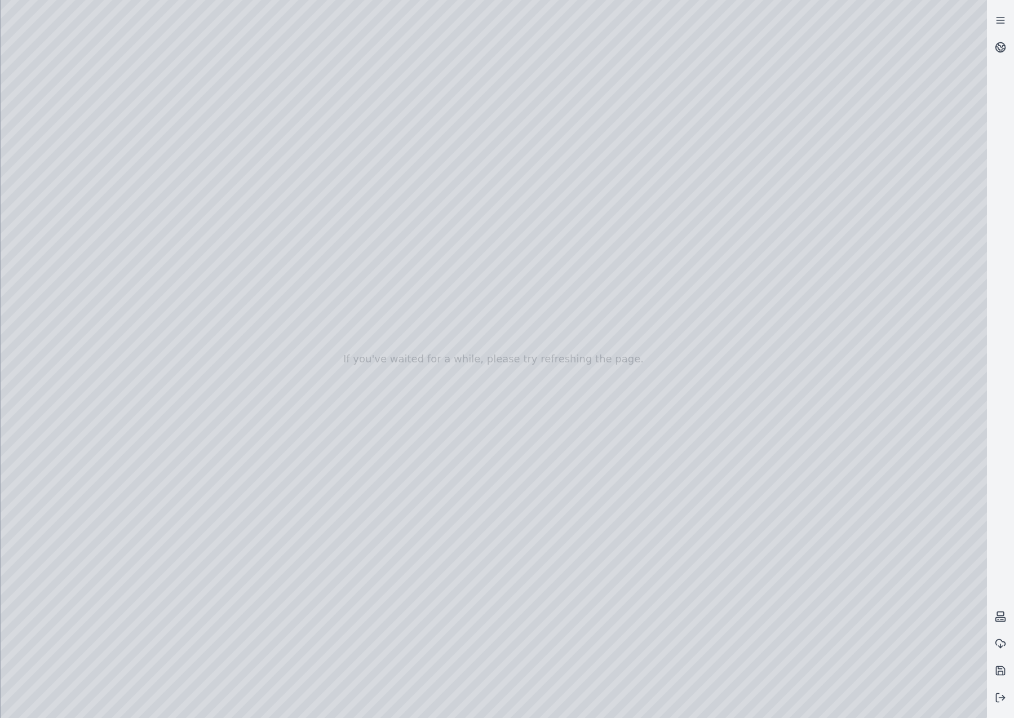
drag, startPoint x: 520, startPoint y: 501, endPoint x: 514, endPoint y: 537, distance: 36.2
drag, startPoint x: 485, startPoint y: 449, endPoint x: 482, endPoint y: 479, distance: 30.7
drag, startPoint x: 523, startPoint y: 463, endPoint x: 479, endPoint y: 467, distance: 44.7
drag, startPoint x: 501, startPoint y: 504, endPoint x: 483, endPoint y: 489, distance: 23.6
drag, startPoint x: 448, startPoint y: 420, endPoint x: 426, endPoint y: 422, distance: 22.1
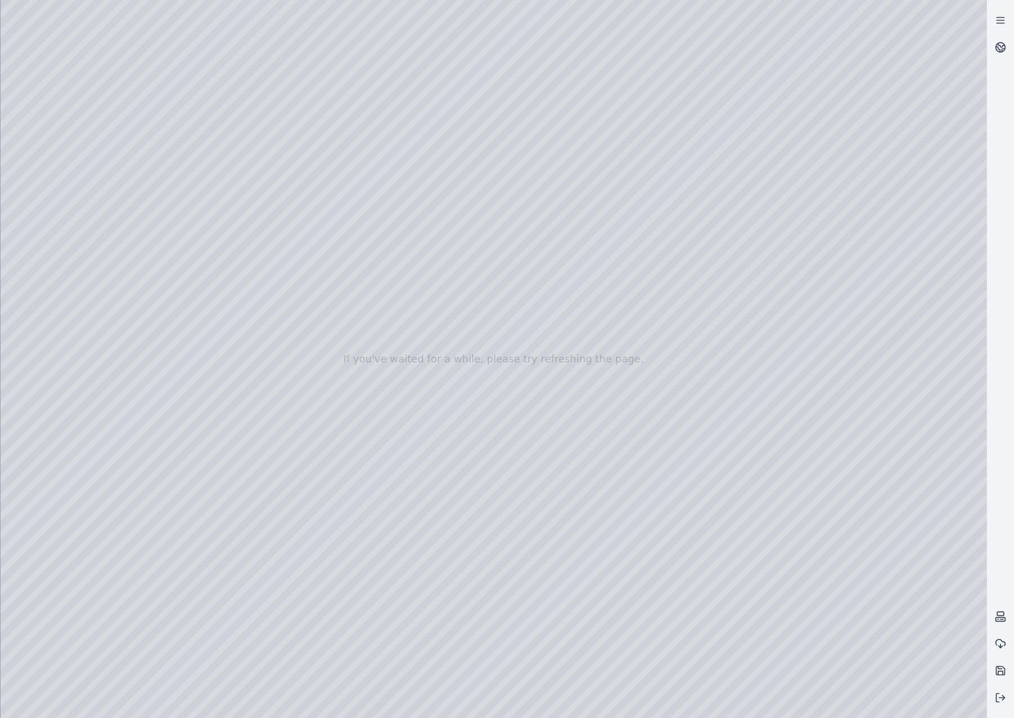
drag, startPoint x: 525, startPoint y: 443, endPoint x: 534, endPoint y: 435, distance: 12.4
click at [992, 51] on link at bounding box center [1000, 47] width 27 height 27
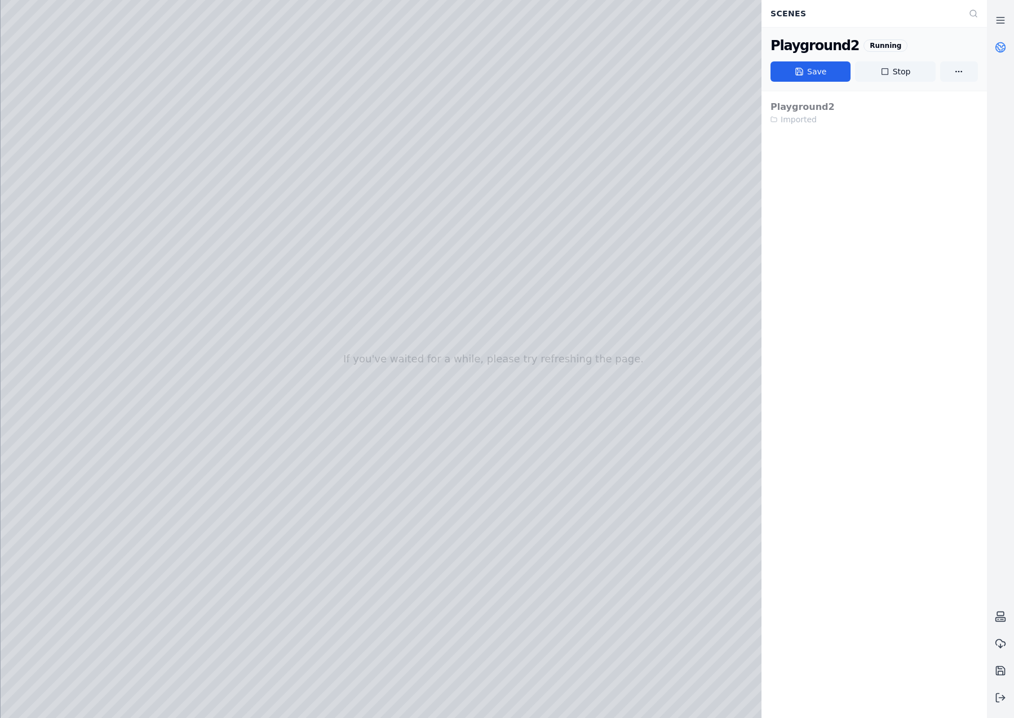
click at [993, 51] on link at bounding box center [1000, 47] width 27 height 27
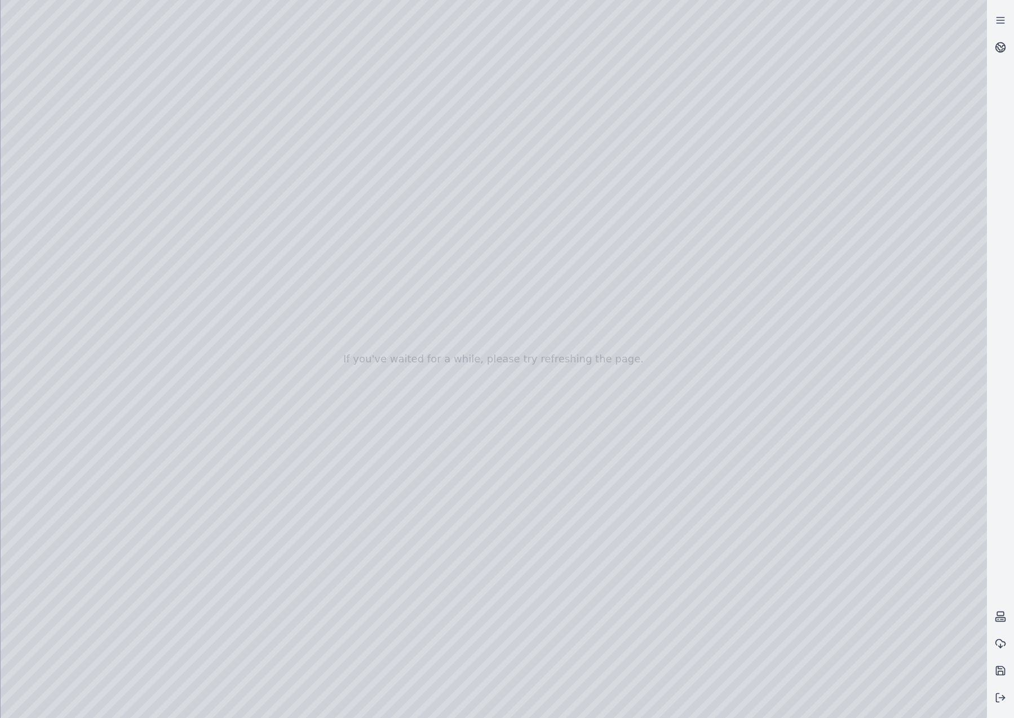
drag, startPoint x: 489, startPoint y: 338, endPoint x: 496, endPoint y: 300, distance: 38.4
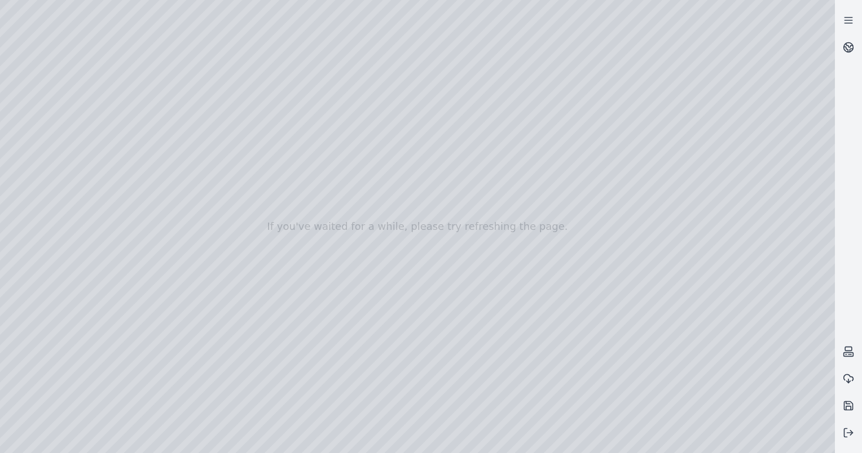
drag, startPoint x: 443, startPoint y: 379, endPoint x: 445, endPoint y: 395, distance: 15.9
drag, startPoint x: 445, startPoint y: 383, endPoint x: 444, endPoint y: 414, distance: 31.0
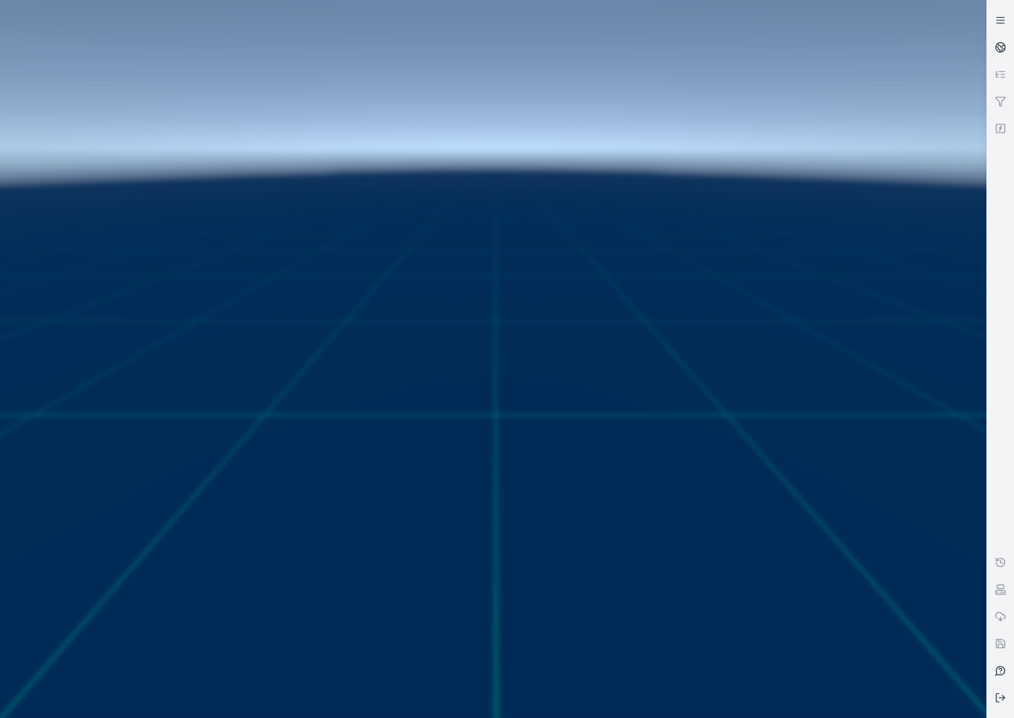
drag, startPoint x: 492, startPoint y: 447, endPoint x: 620, endPoint y: 449, distance: 128.0
drag, startPoint x: 620, startPoint y: 449, endPoint x: 509, endPoint y: 409, distance: 118.6
click at [509, 409] on div at bounding box center [493, 358] width 996 height 727
click at [995, 49] on link at bounding box center [1000, 47] width 27 height 27
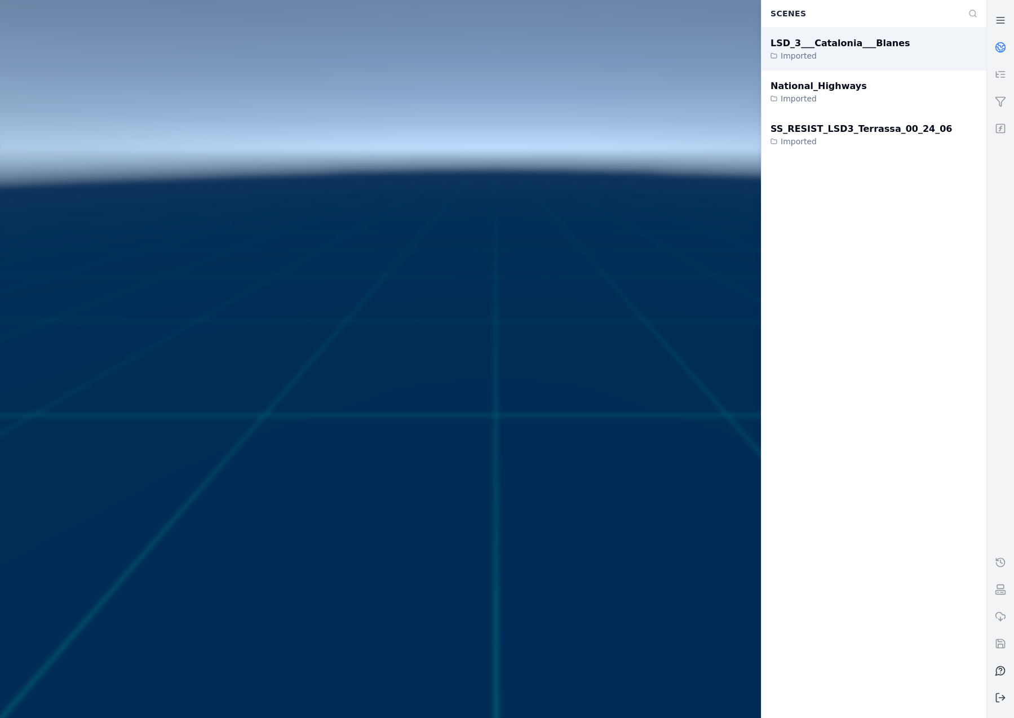
click at [909, 41] on div "LSD_3___Catalonia___Blanes Imported" at bounding box center [874, 49] width 225 height 43
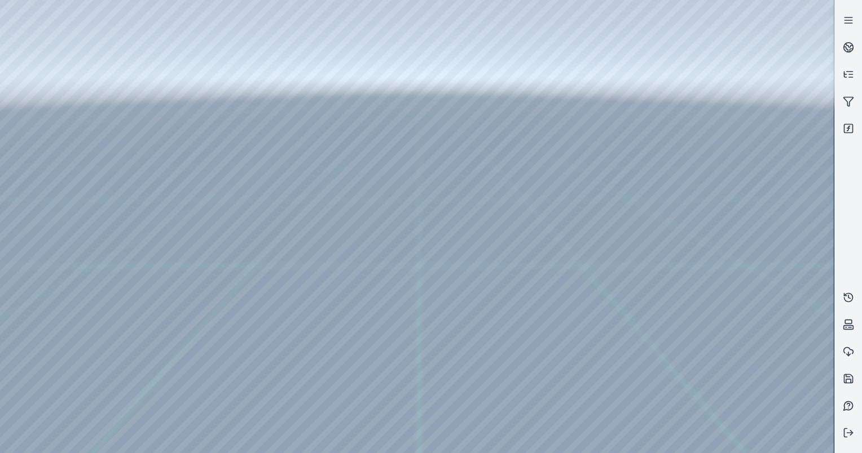
drag, startPoint x: 254, startPoint y: 283, endPoint x: 312, endPoint y: 275, distance: 59.2
click at [312, 275] on div at bounding box center [416, 226] width 833 height 453
drag, startPoint x: 409, startPoint y: 273, endPoint x: 631, endPoint y: 276, distance: 222.2
